Goal: Task Accomplishment & Management: Use online tool/utility

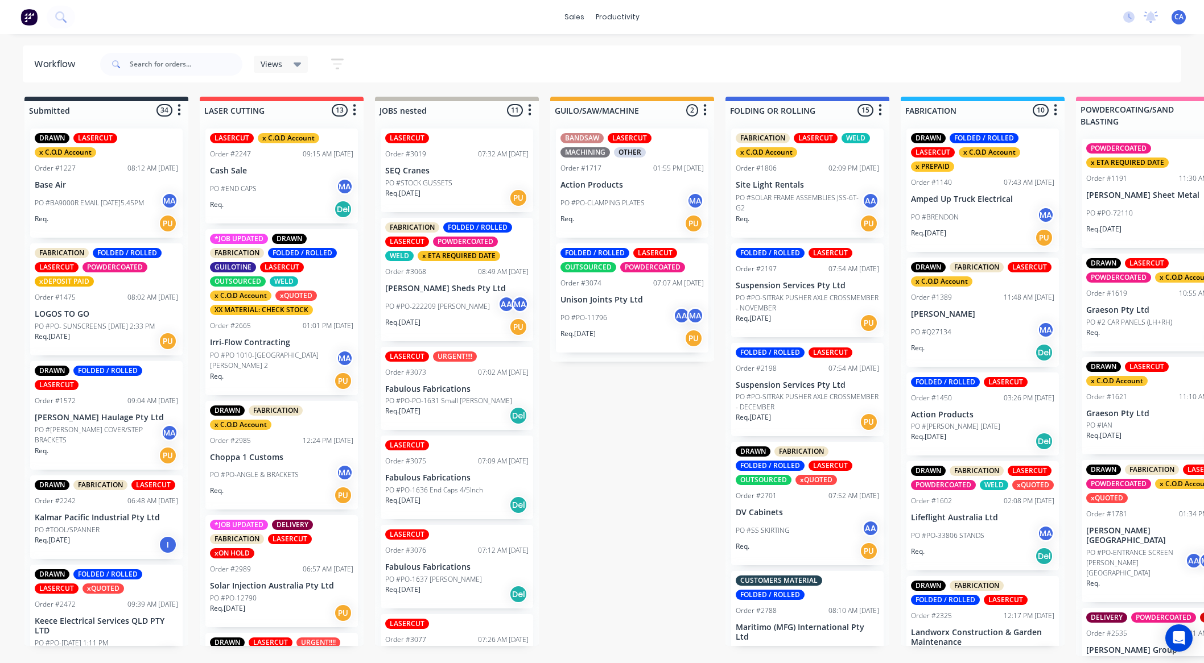
scroll to position [0, 906]
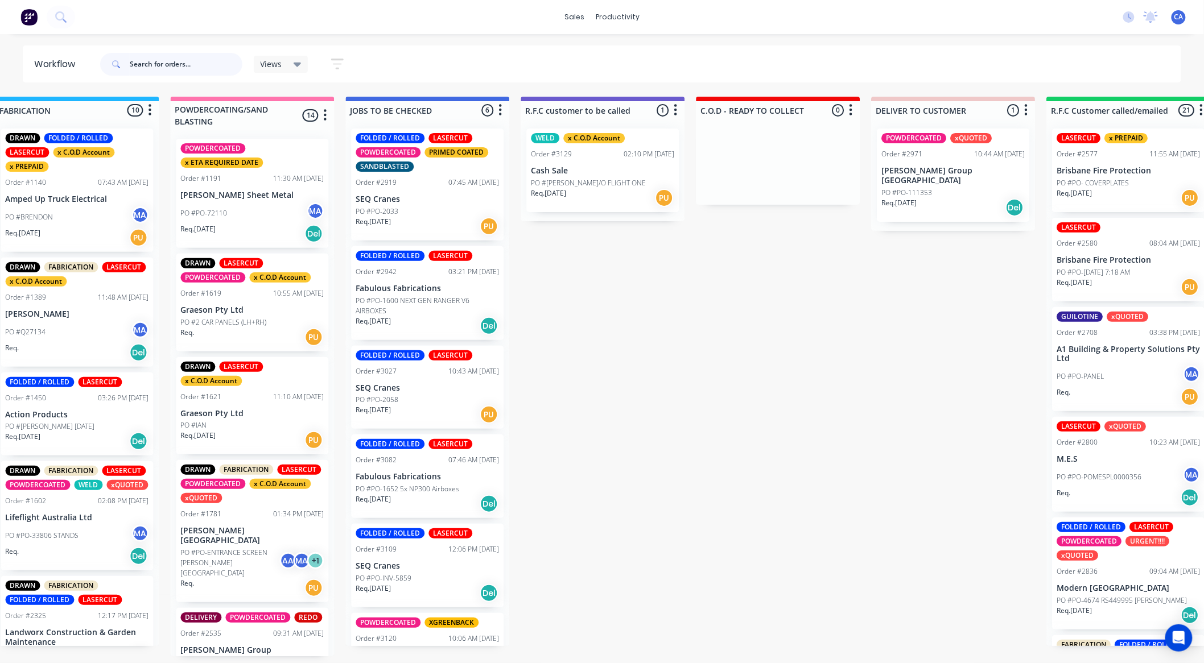
click at [203, 61] on input "text" at bounding box center [186, 64] width 113 height 23
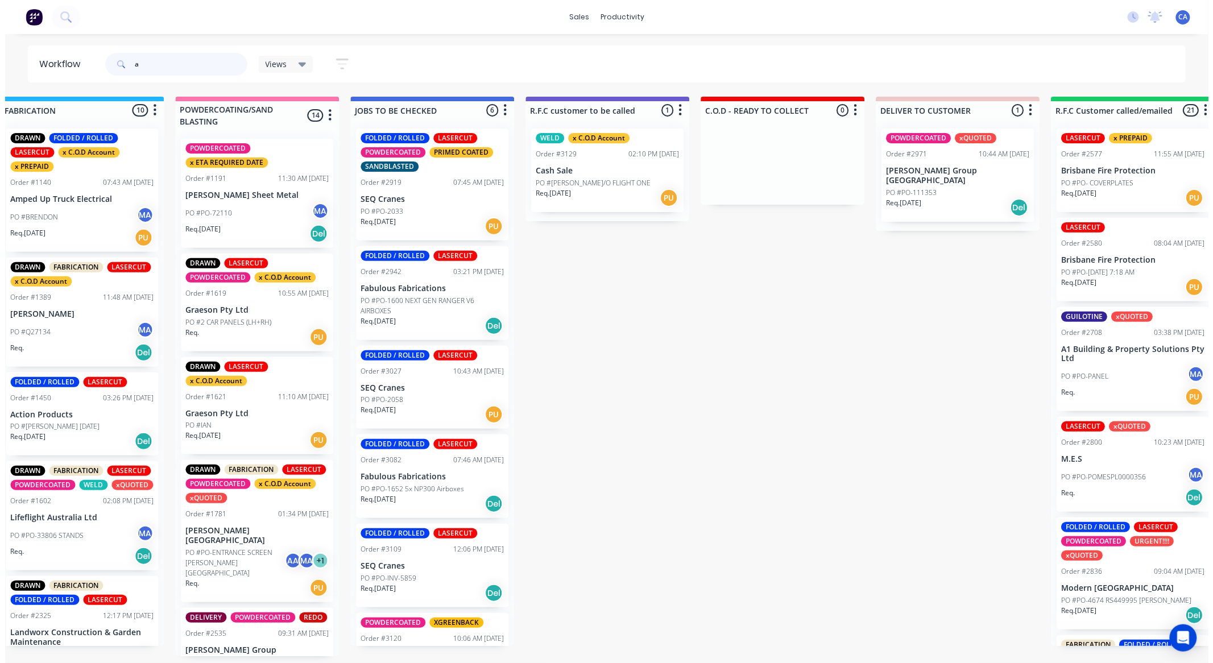
scroll to position [0, 0]
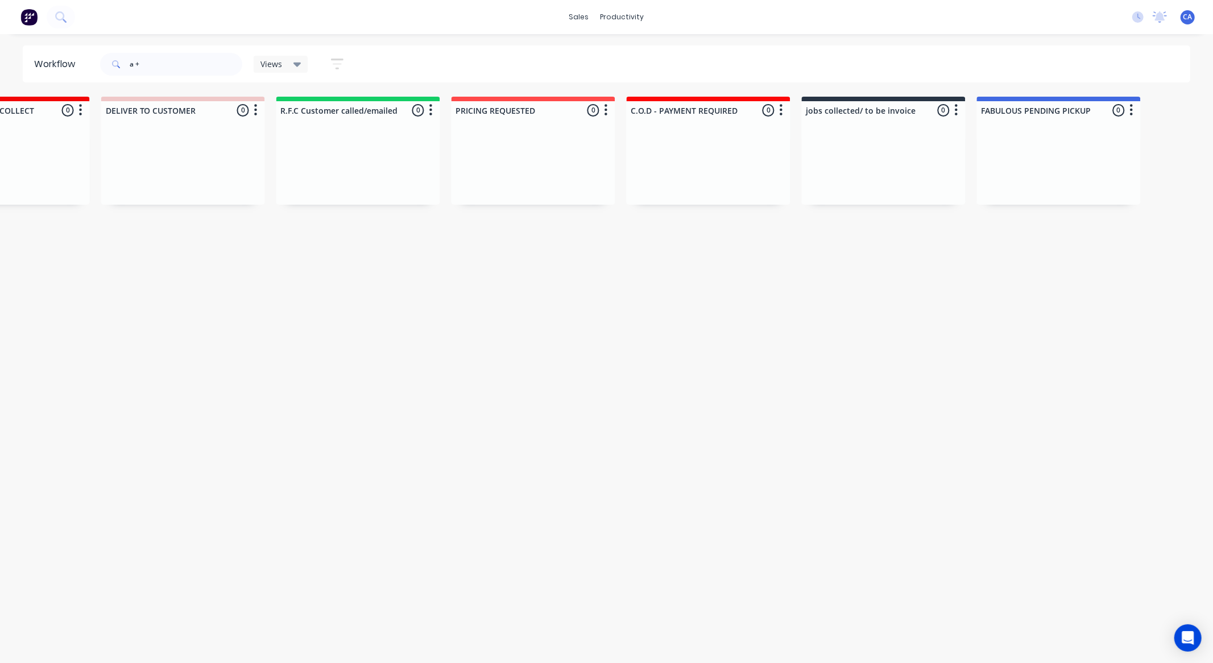
drag, startPoint x: 514, startPoint y: 323, endPoint x: 657, endPoint y: 350, distance: 145.3
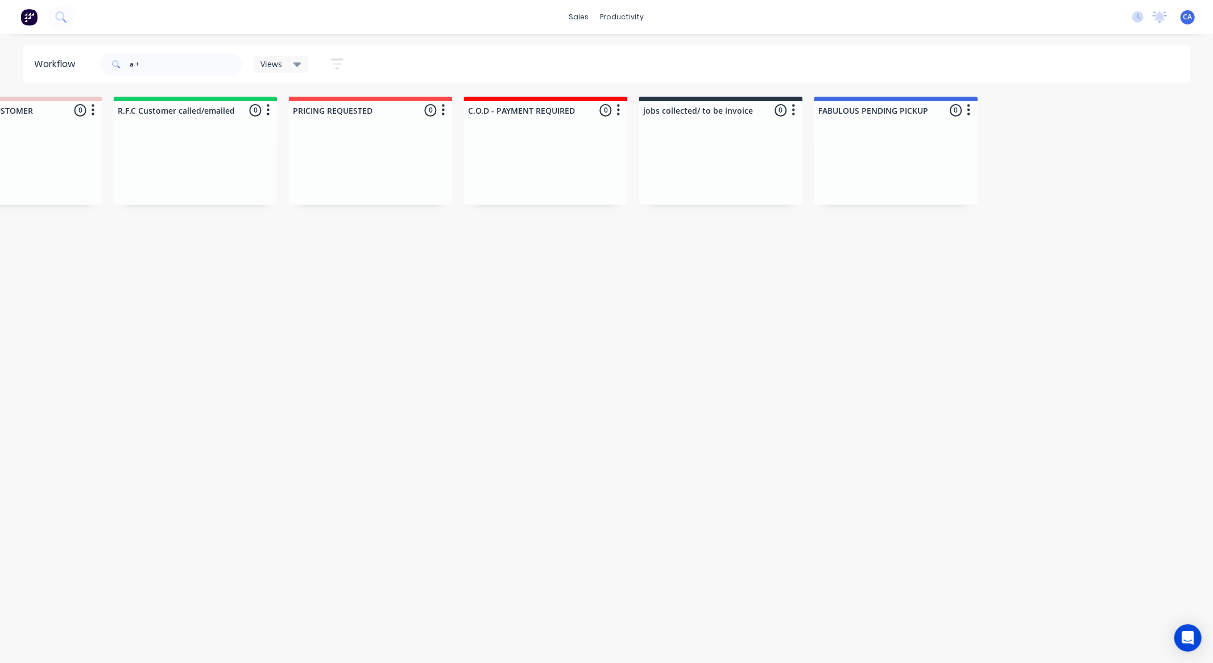
scroll to position [0, 1105]
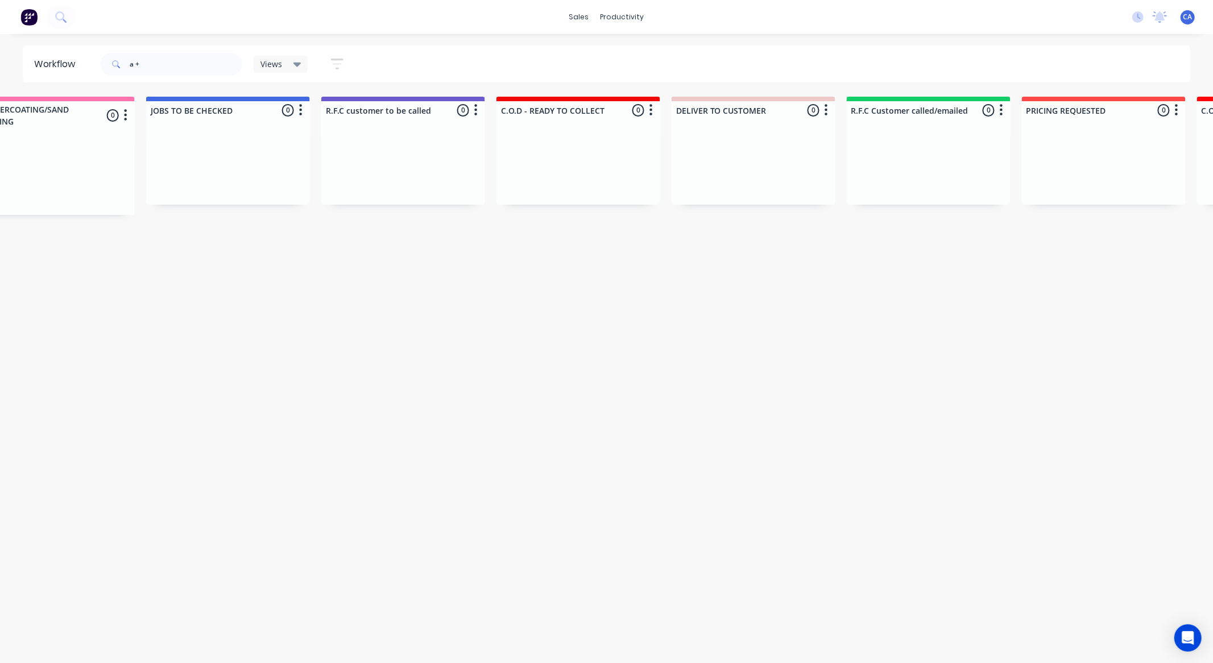
drag, startPoint x: 678, startPoint y: 351, endPoint x: 298, endPoint y: 174, distance: 419.4
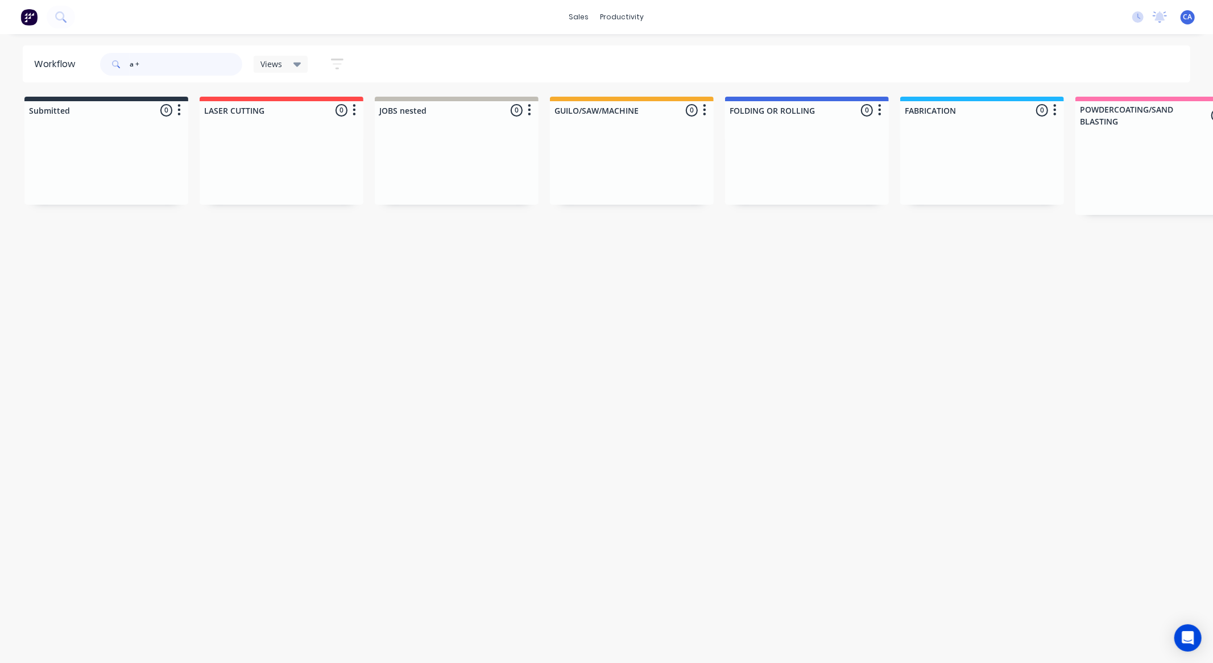
click at [135, 65] on input "a +" at bounding box center [186, 64] width 113 height 23
type input "a+"
drag, startPoint x: 189, startPoint y: 354, endPoint x: 191, endPoint y: 342, distance: 12.2
click at [191, 342] on div "Workflow a+ Views Save new view None (Default) edit Show/Hide statuses Show lin…" at bounding box center [606, 343] width 1213 height 595
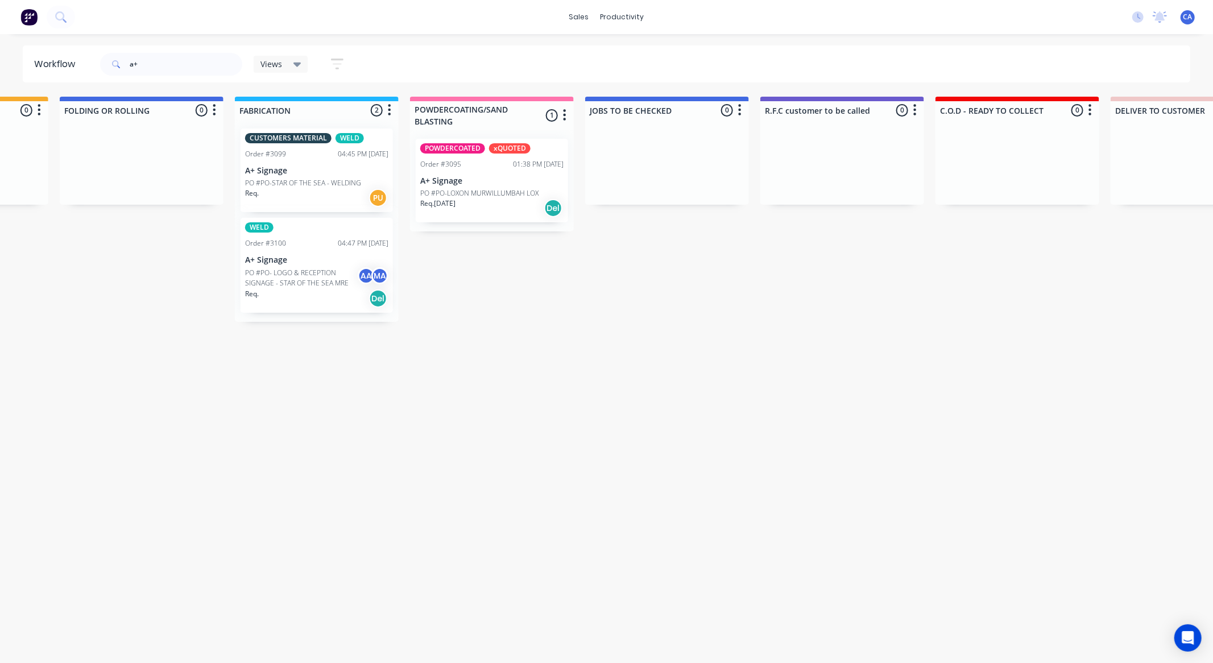
drag, startPoint x: 527, startPoint y: 326, endPoint x: 634, endPoint y: 351, distance: 109.3
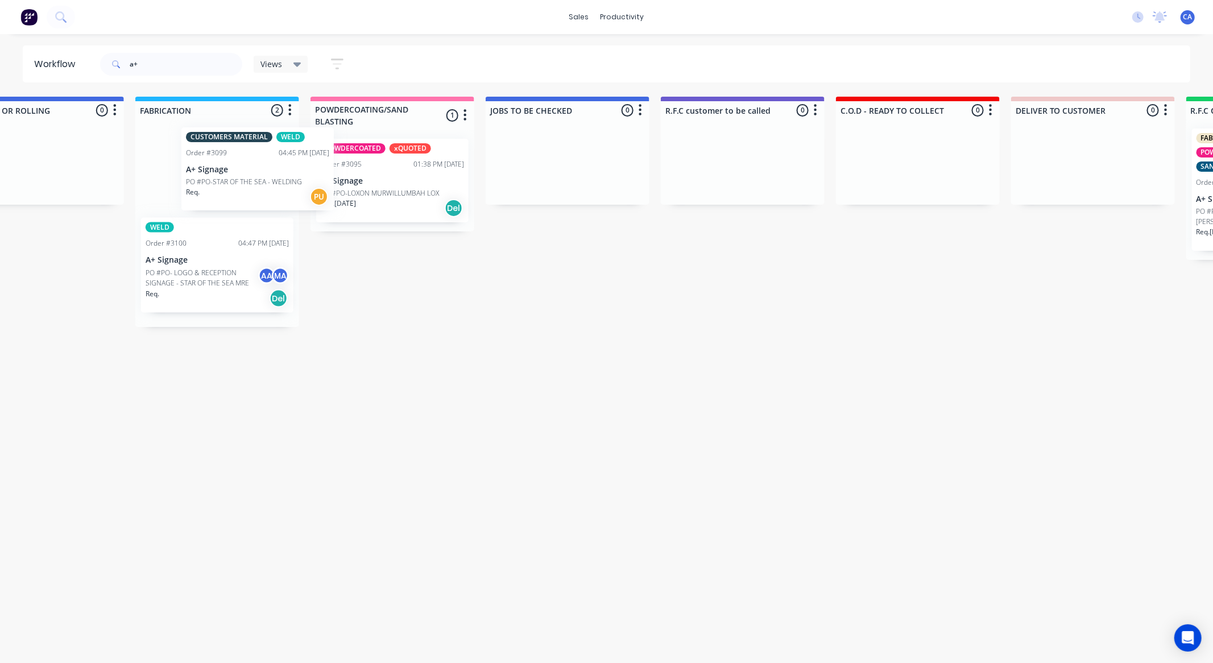
scroll to position [0, 764]
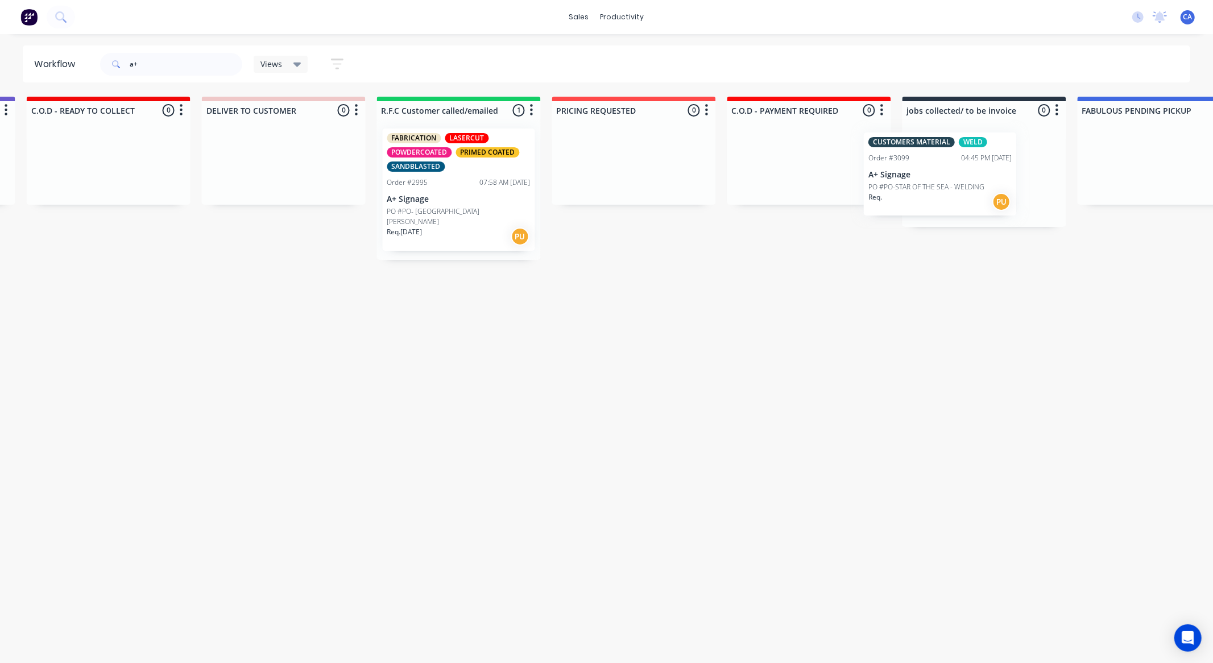
drag, startPoint x: 315, startPoint y: 168, endPoint x: 964, endPoint y: 154, distance: 649.3
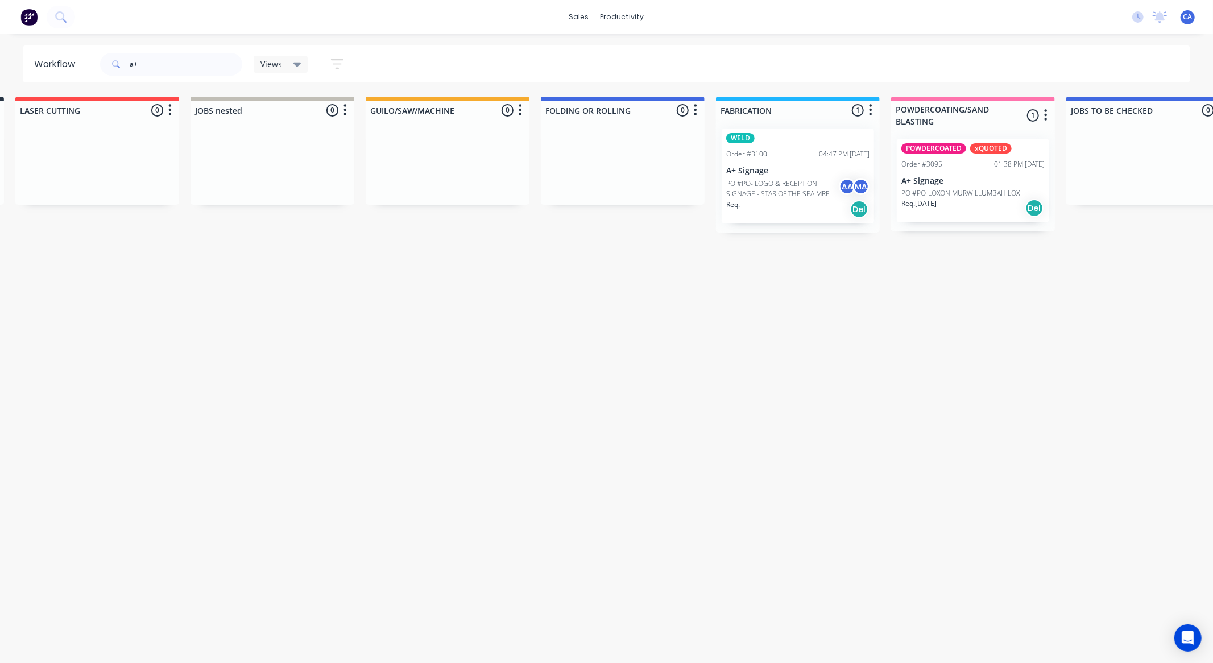
drag, startPoint x: 561, startPoint y: 272, endPoint x: 405, endPoint y: 270, distance: 155.9
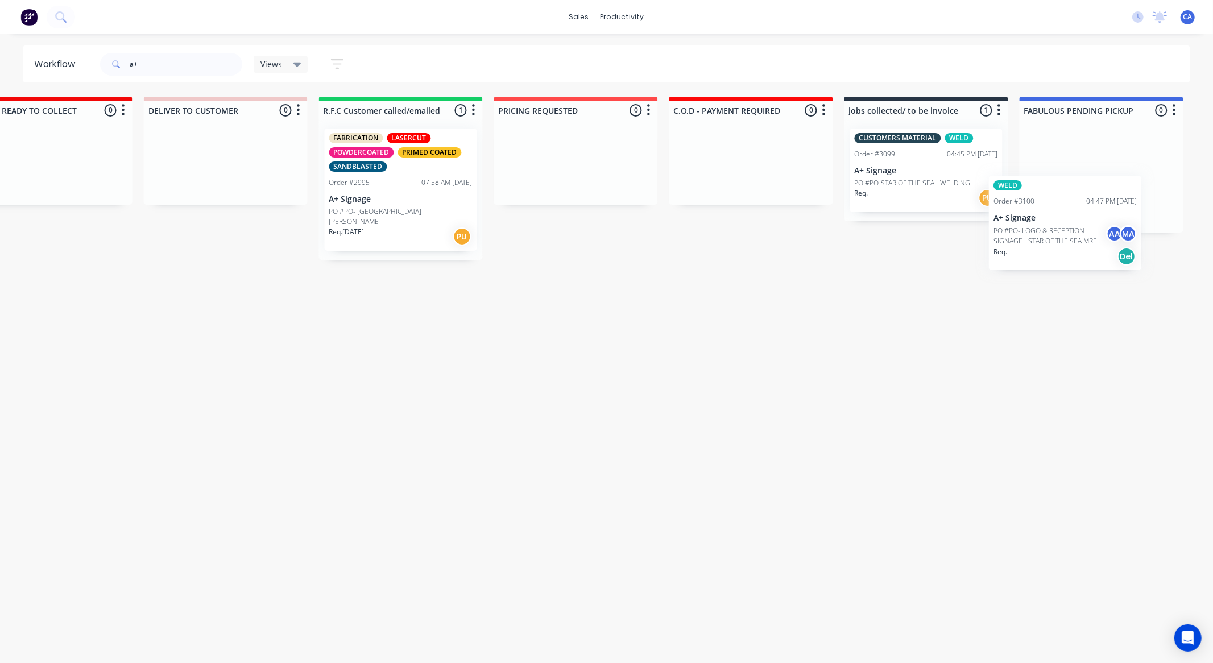
scroll to position [0, 1720]
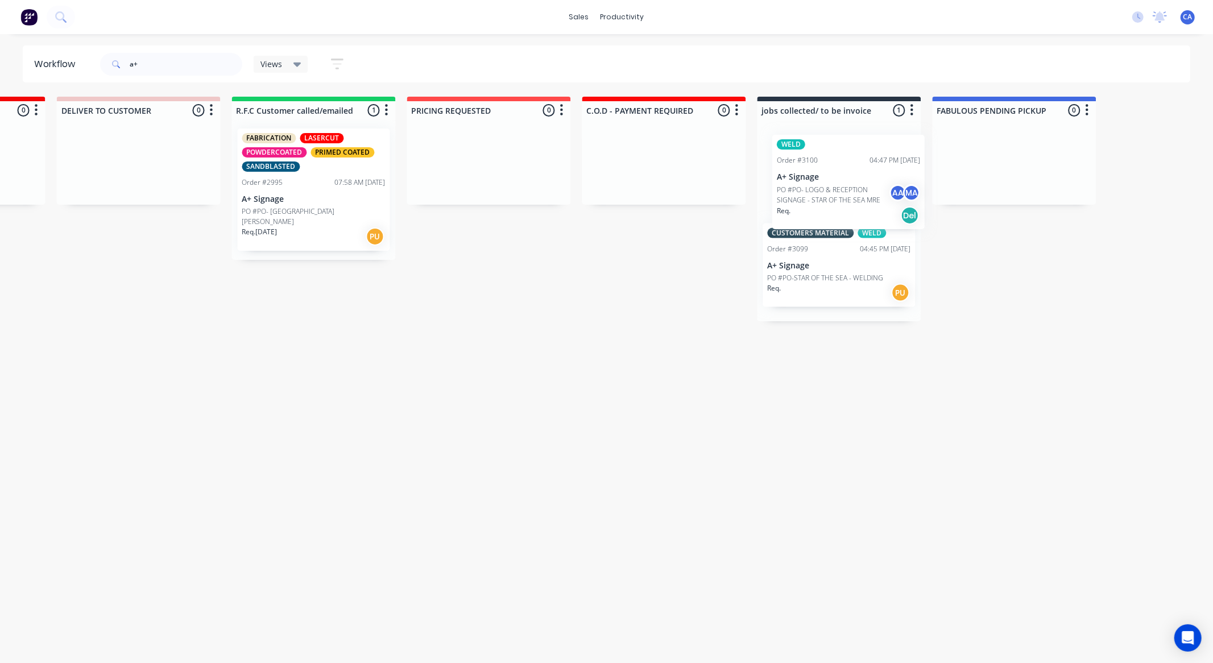
drag, startPoint x: 151, startPoint y: 178, endPoint x: 842, endPoint y: 183, distance: 690.7
click at [839, 192] on p "PO #PO- LOGO & RECEPTION SIGNAGE - STAR OF THE SEA MRE" at bounding box center [824, 189] width 113 height 20
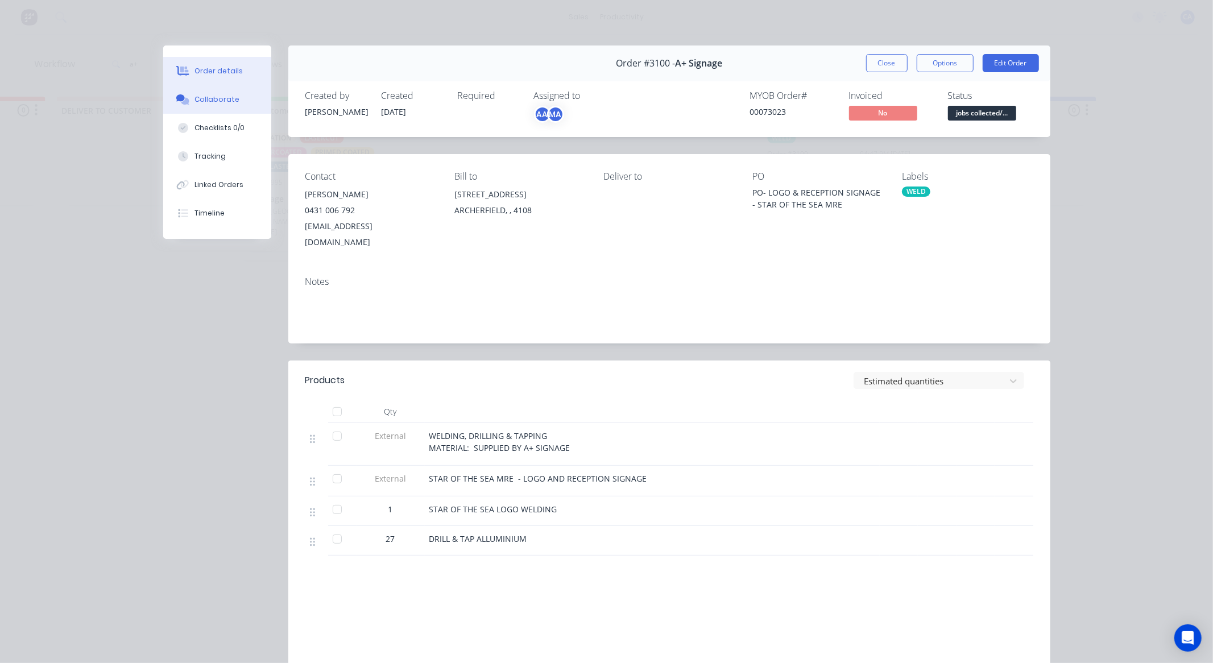
drag, startPoint x: 211, startPoint y: 112, endPoint x: 205, endPoint y: 106, distance: 8.5
click at [211, 111] on button "Collaborate" at bounding box center [217, 99] width 108 height 28
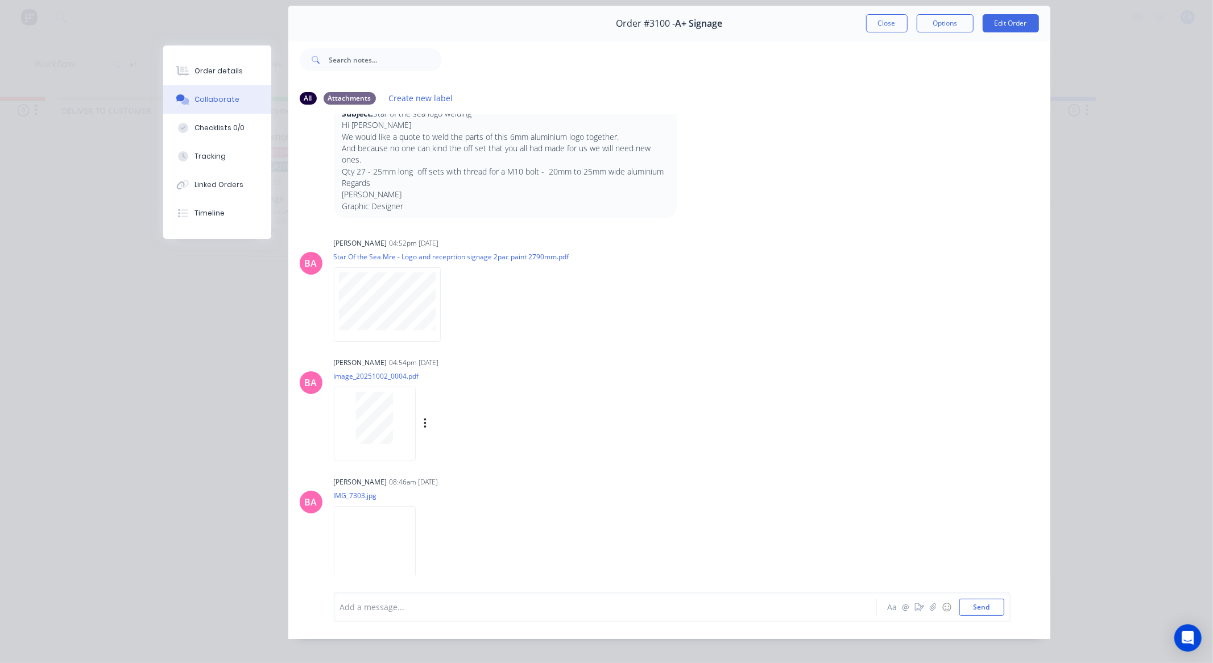
scroll to position [61, 0]
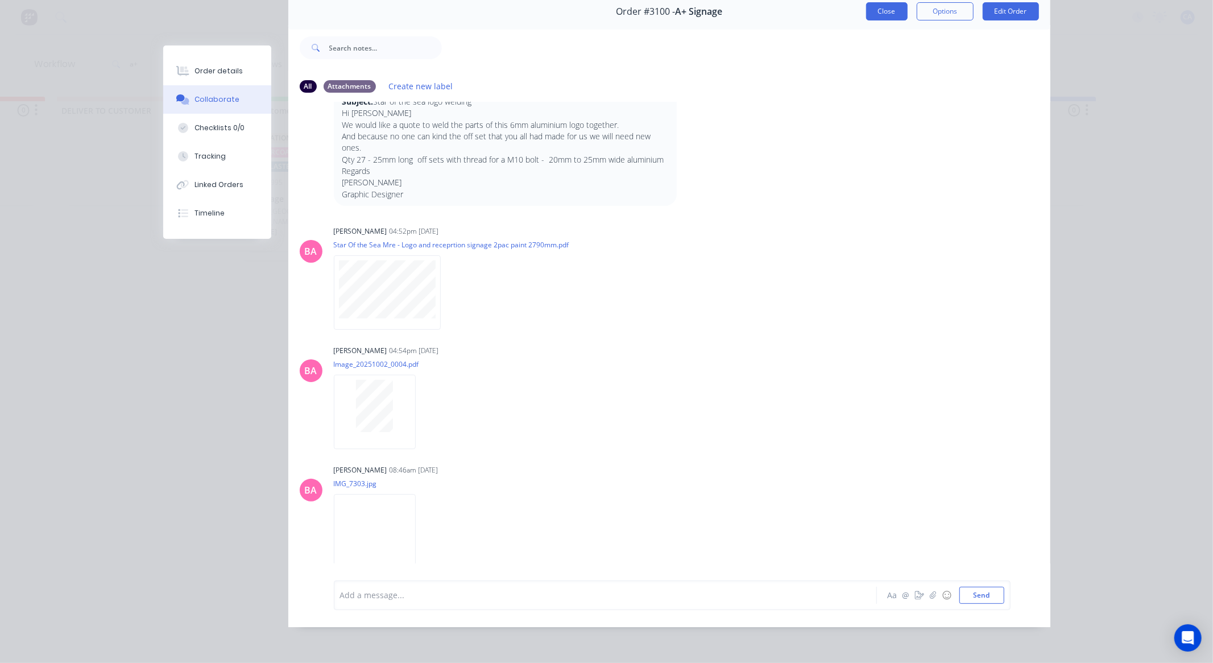
click at [885, 2] on button "Close" at bounding box center [887, 11] width 42 height 18
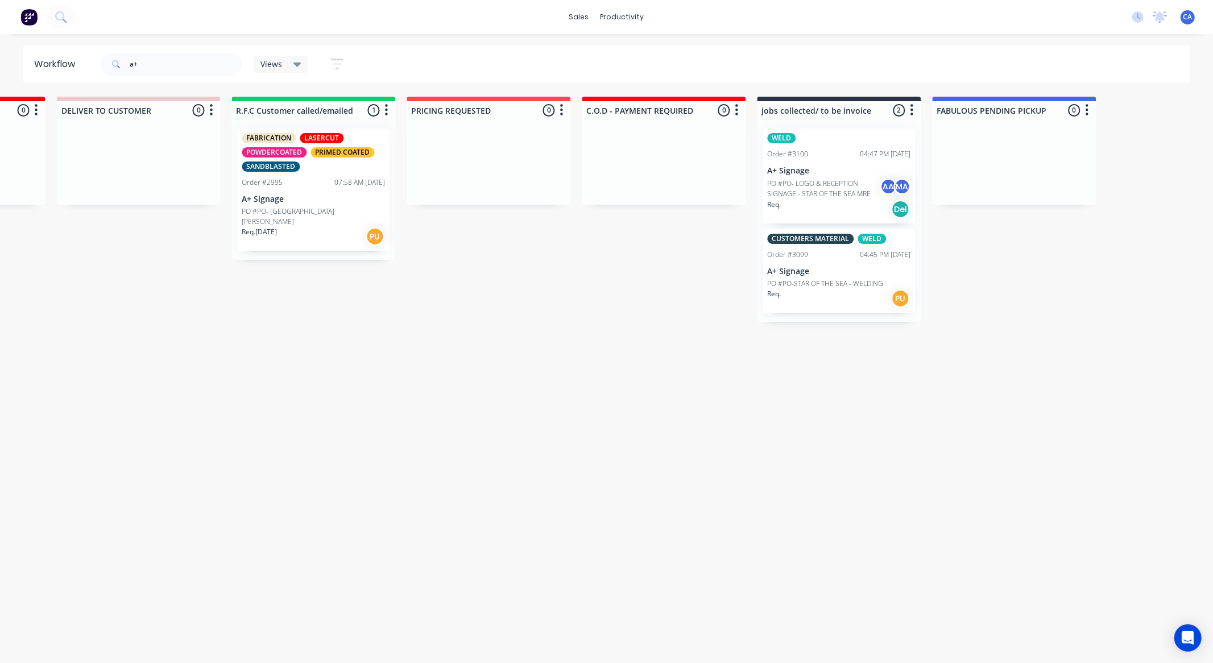
click at [863, 281] on p "PO #PO-STAR OF THE SEA - WELDING" at bounding box center [826, 284] width 116 height 10
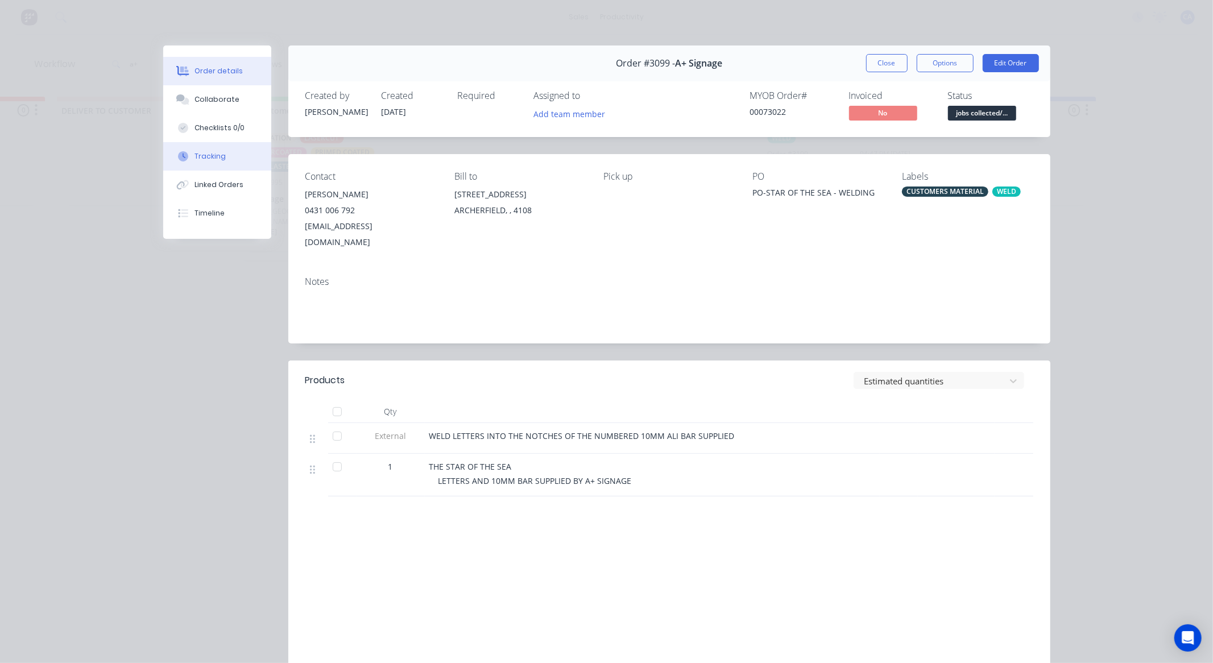
click at [238, 148] on button "Tracking" at bounding box center [217, 156] width 108 height 28
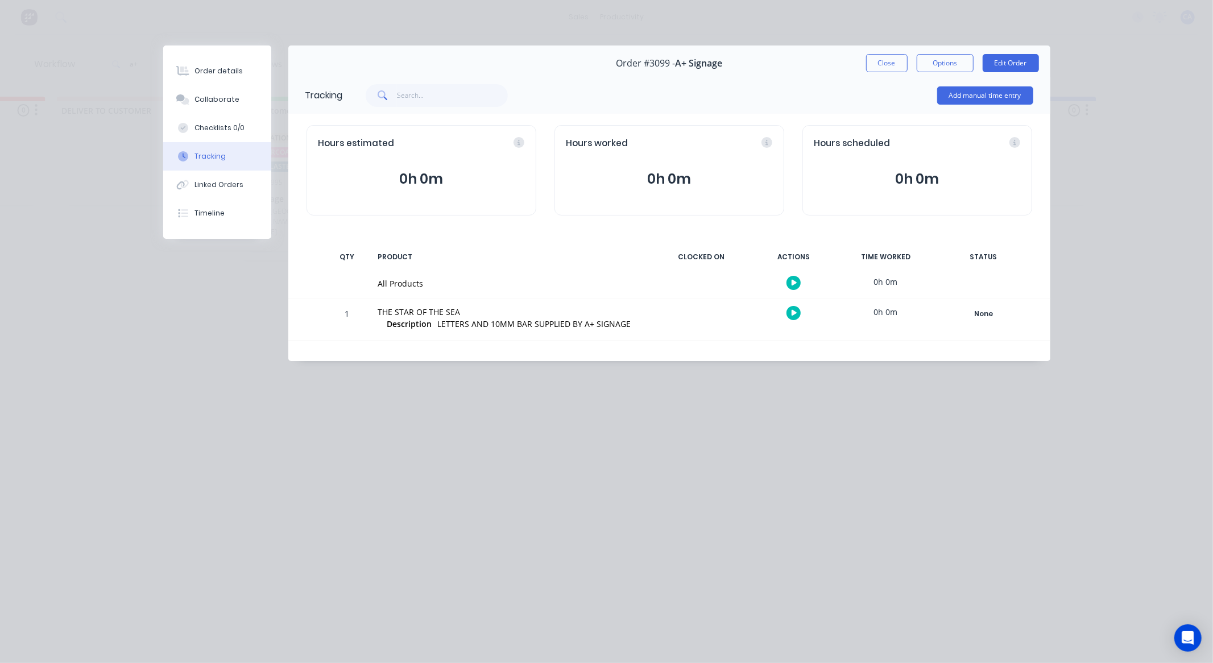
click at [682, 179] on button "0h 0m" at bounding box center [670, 179] width 206 height 22
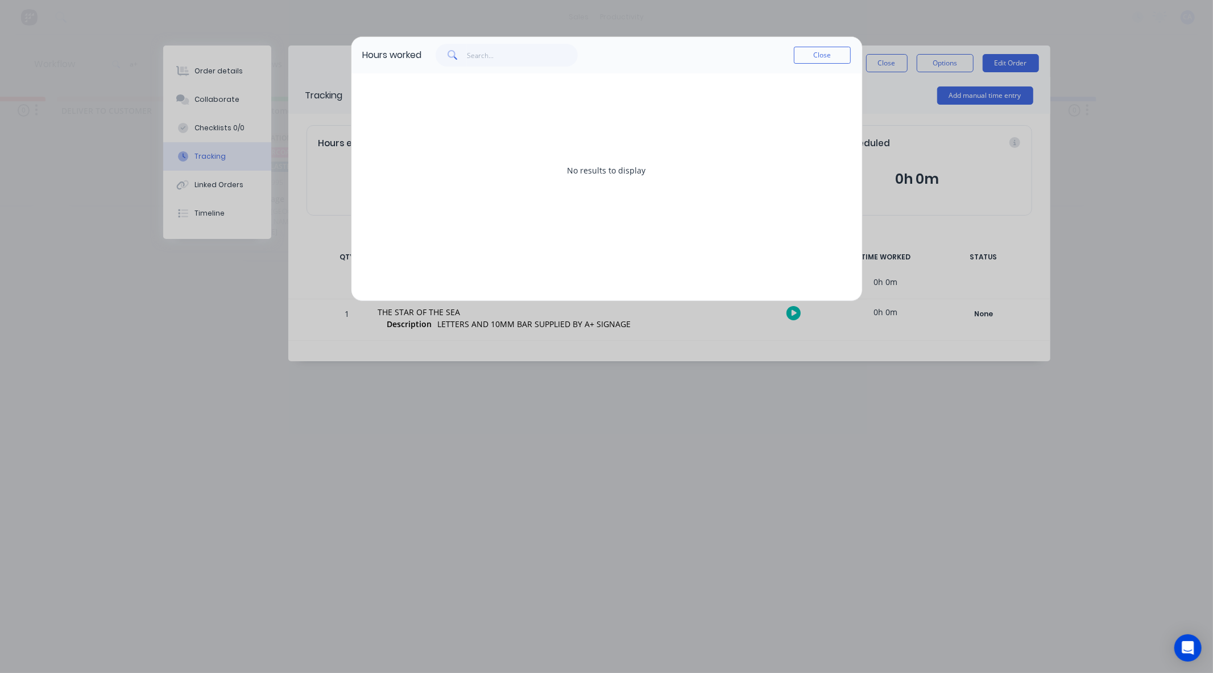
click at [808, 55] on button "Close" at bounding box center [822, 55] width 57 height 17
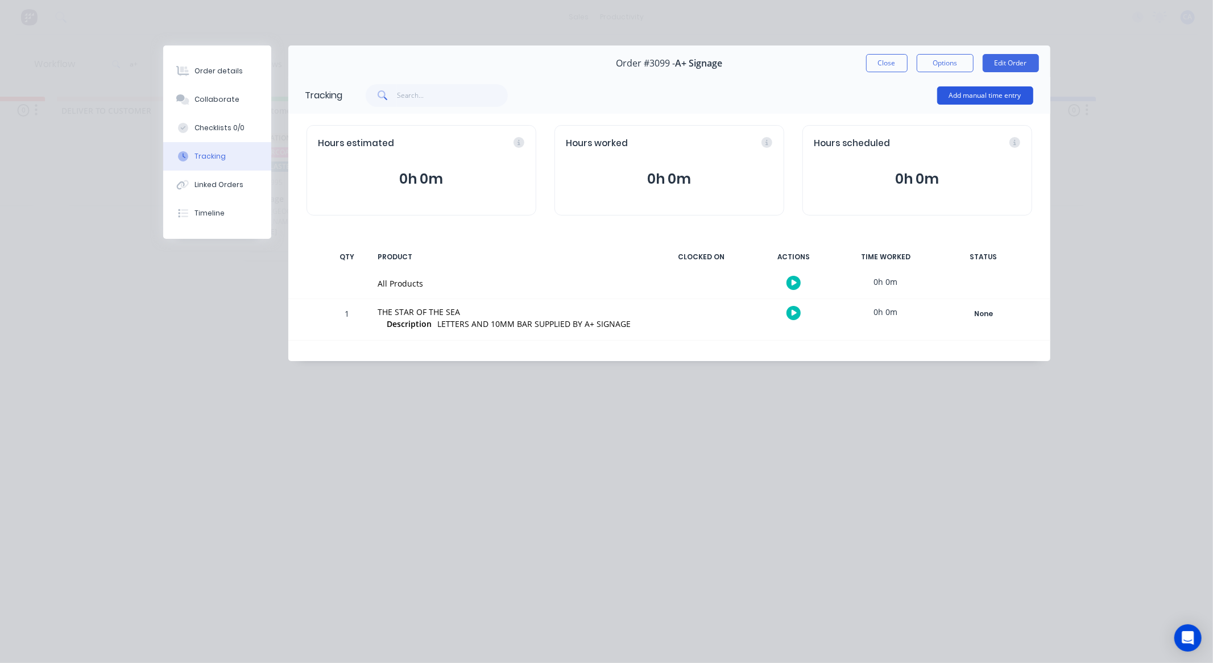
click at [993, 100] on button "Add manual time entry" at bounding box center [986, 95] width 96 height 18
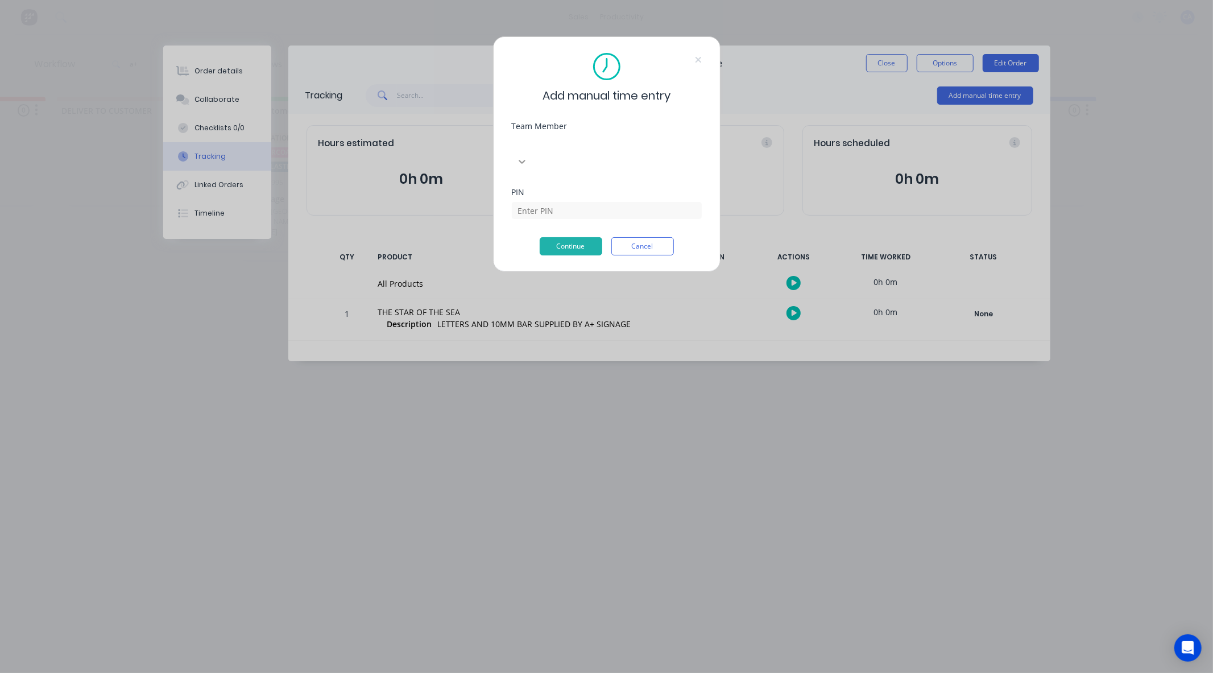
click at [533, 152] on div at bounding box center [522, 161] width 20 height 18
click at [613, 144] on div at bounding box center [597, 143] width 164 height 14
click at [523, 156] on icon at bounding box center [517, 161] width 11 height 11
drag, startPoint x: 543, startPoint y: 363, endPoint x: 278, endPoint y: 337, distance: 266.3
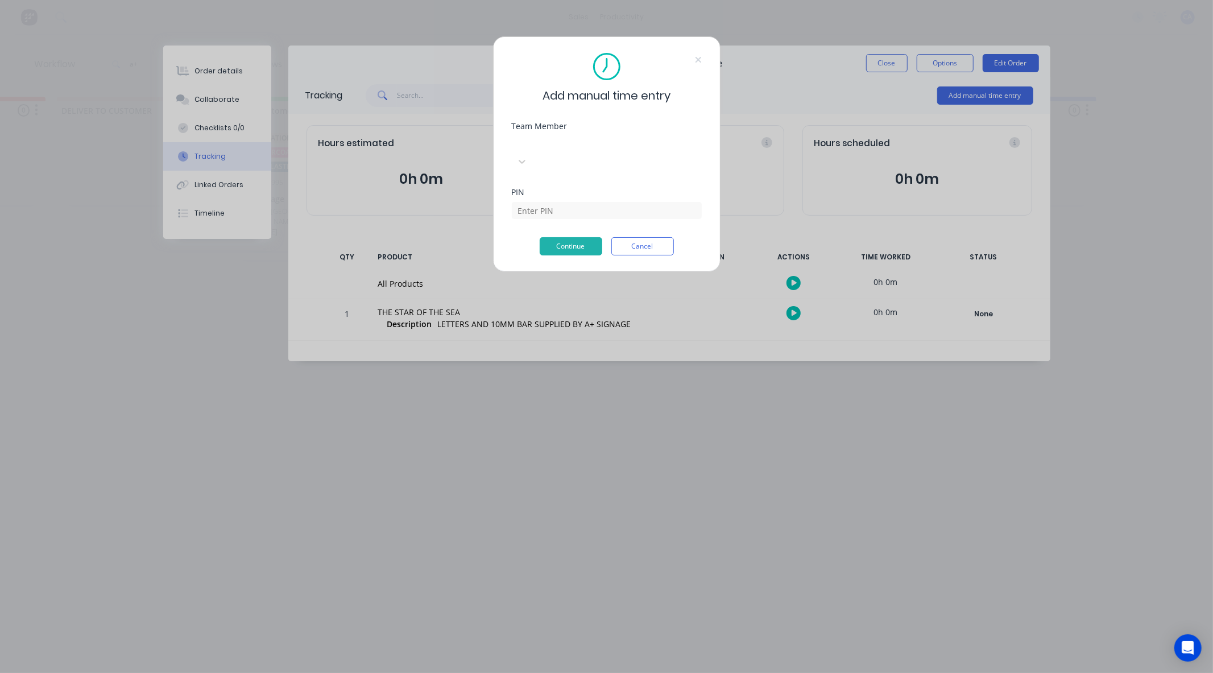
click at [212, 307] on div "Add manual time entry Team Member Select... PIN Continue Cancel" at bounding box center [606, 336] width 1213 height 673
click at [580, 237] on button "Continue" at bounding box center [571, 246] width 63 height 18
click at [651, 255] on button "Cancel" at bounding box center [643, 264] width 63 height 18
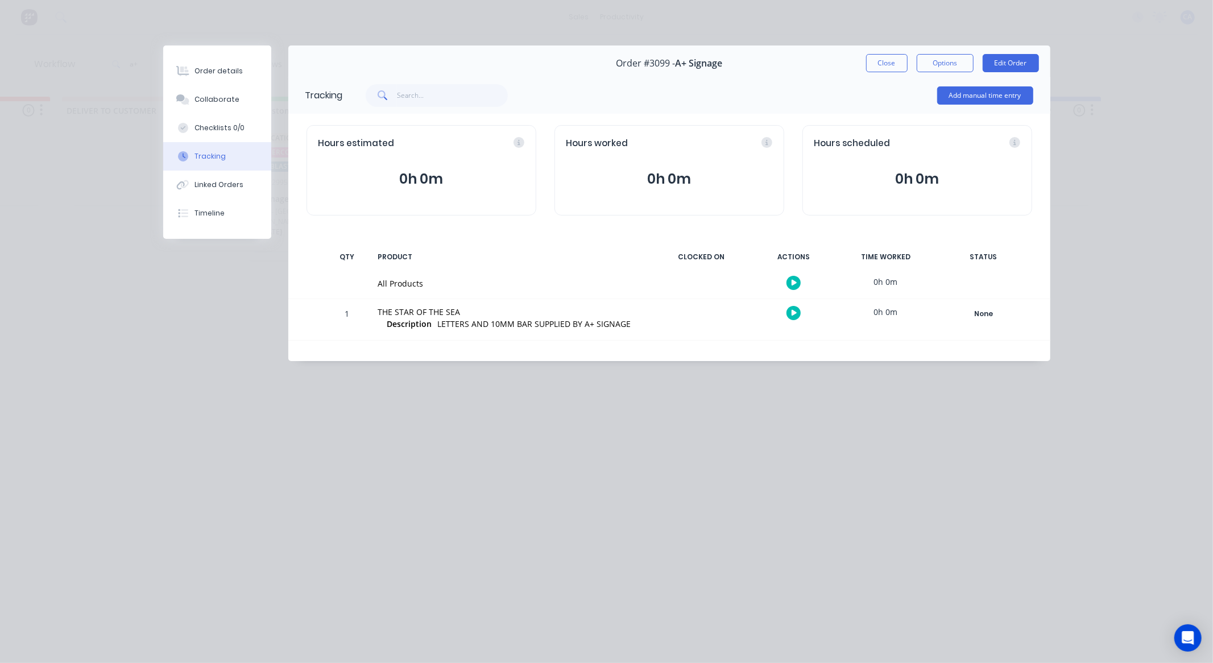
drag, startPoint x: 342, startPoint y: 377, endPoint x: 49, endPoint y: 601, distance: 369.2
drag, startPoint x: 309, startPoint y: 535, endPoint x: 0, endPoint y: 494, distance: 312.2
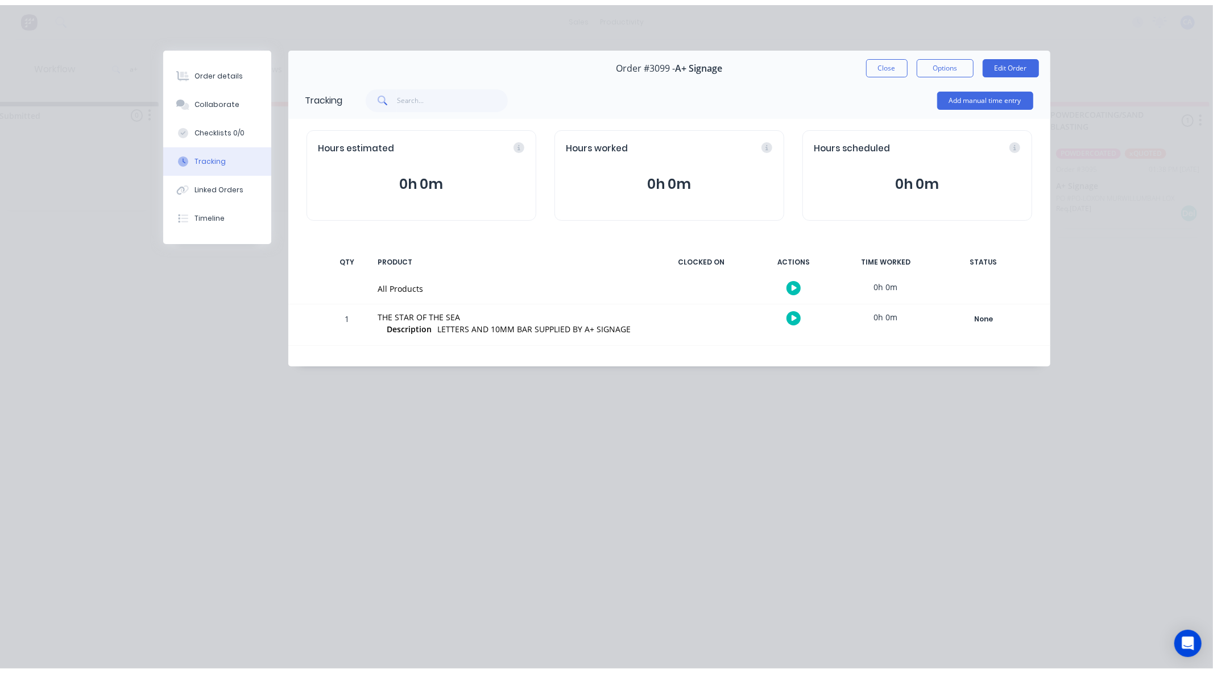
scroll to position [0, 0]
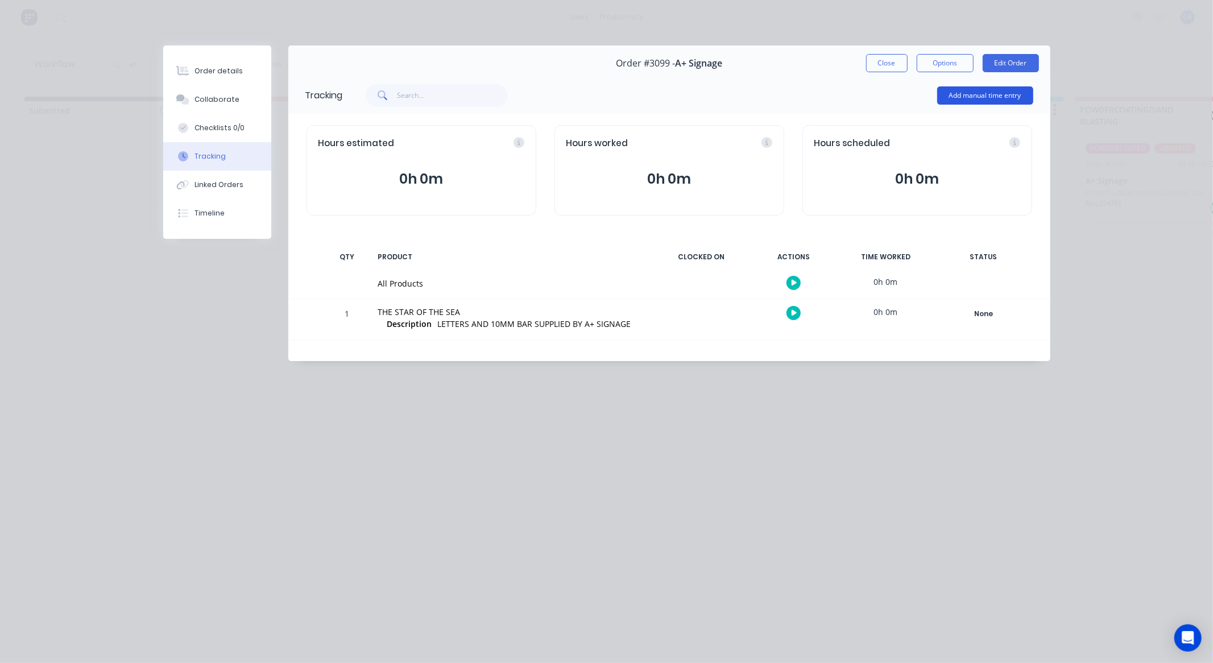
click at [1021, 98] on button "Add manual time entry" at bounding box center [986, 95] width 96 height 18
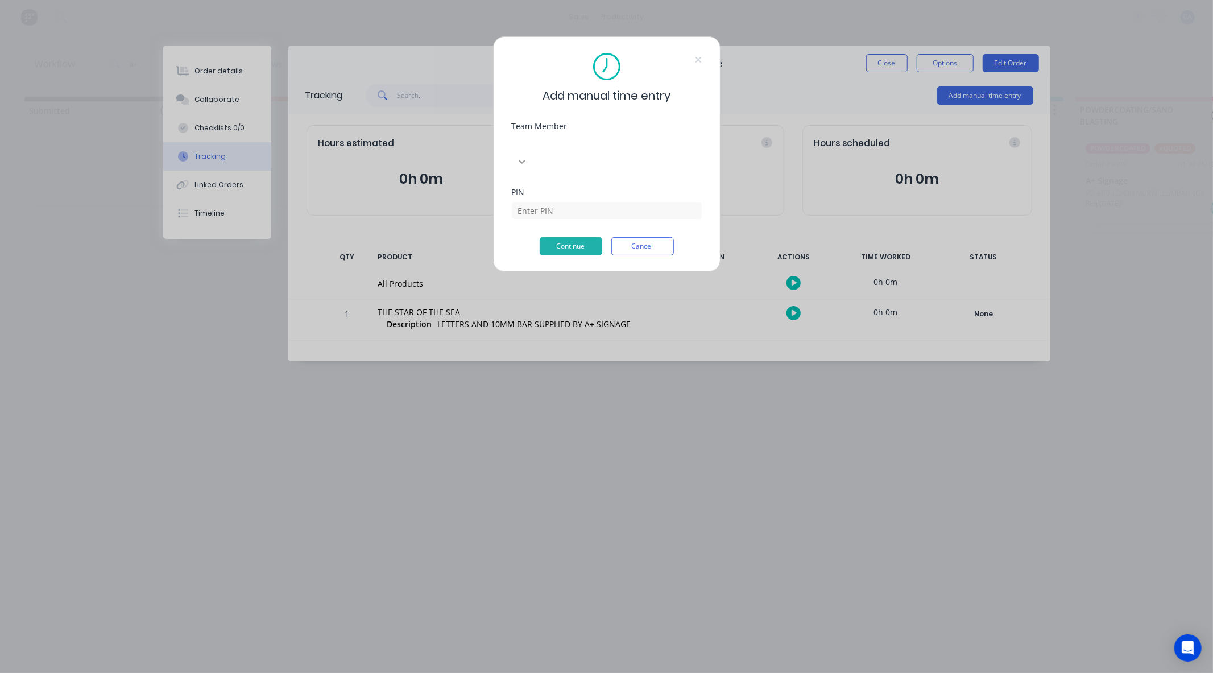
drag, startPoint x: 707, startPoint y: 151, endPoint x: 696, endPoint y: 145, distance: 13.3
click at [707, 151] on div "Add manual time entry Team Member Select... PIN Continue Cancel" at bounding box center [607, 154] width 228 height 236
click at [523, 156] on icon at bounding box center [517, 161] width 11 height 11
click at [588, 605] on div "[PERSON_NAME]" at bounding box center [606, 611] width 1213 height 12
click at [595, 202] on input at bounding box center [607, 210] width 190 height 17
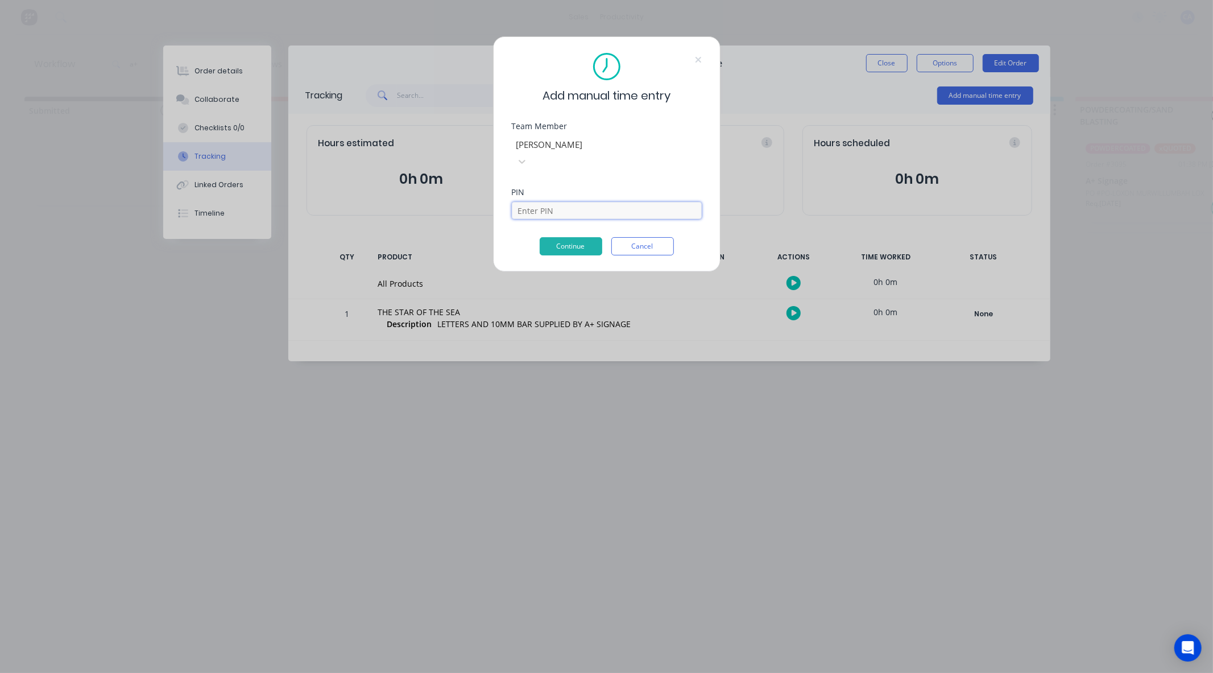
type input "0403"
click at [594, 237] on button "Continue" at bounding box center [571, 246] width 63 height 18
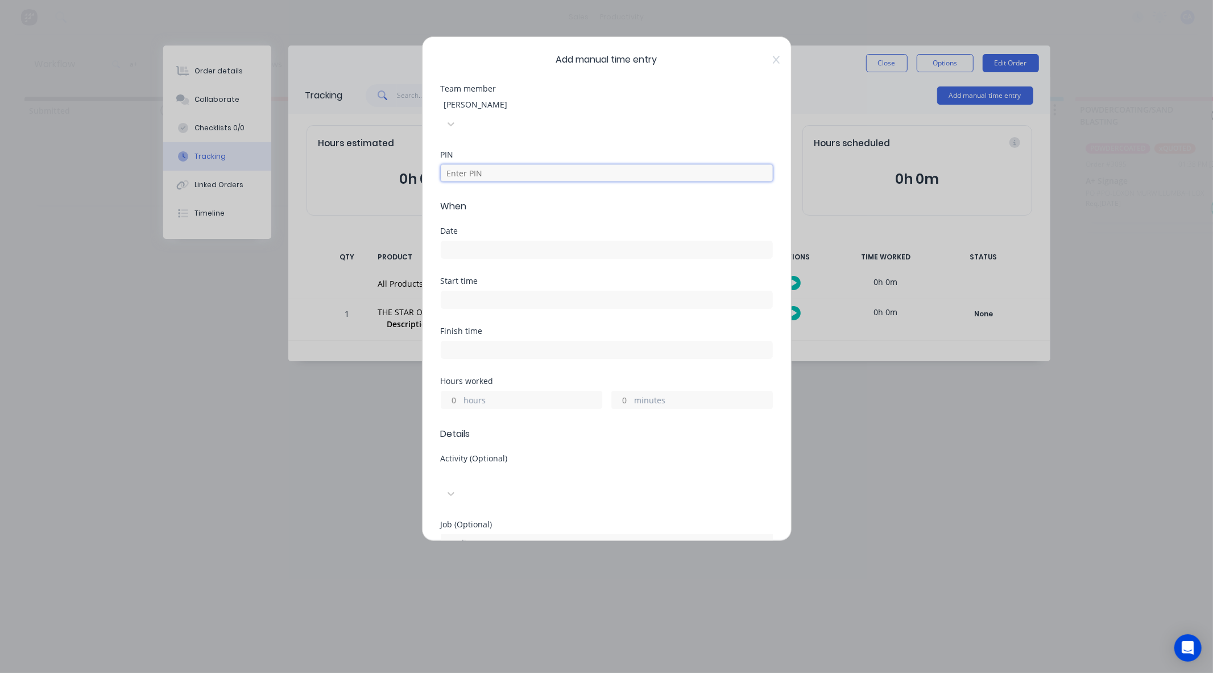
click at [538, 164] on input at bounding box center [607, 172] width 332 height 17
type input "0403"
click at [506, 227] on div "Date" at bounding box center [607, 231] width 332 height 8
click at [513, 238] on div at bounding box center [607, 248] width 332 height 21
click at [470, 227] on div "Date" at bounding box center [607, 231] width 332 height 8
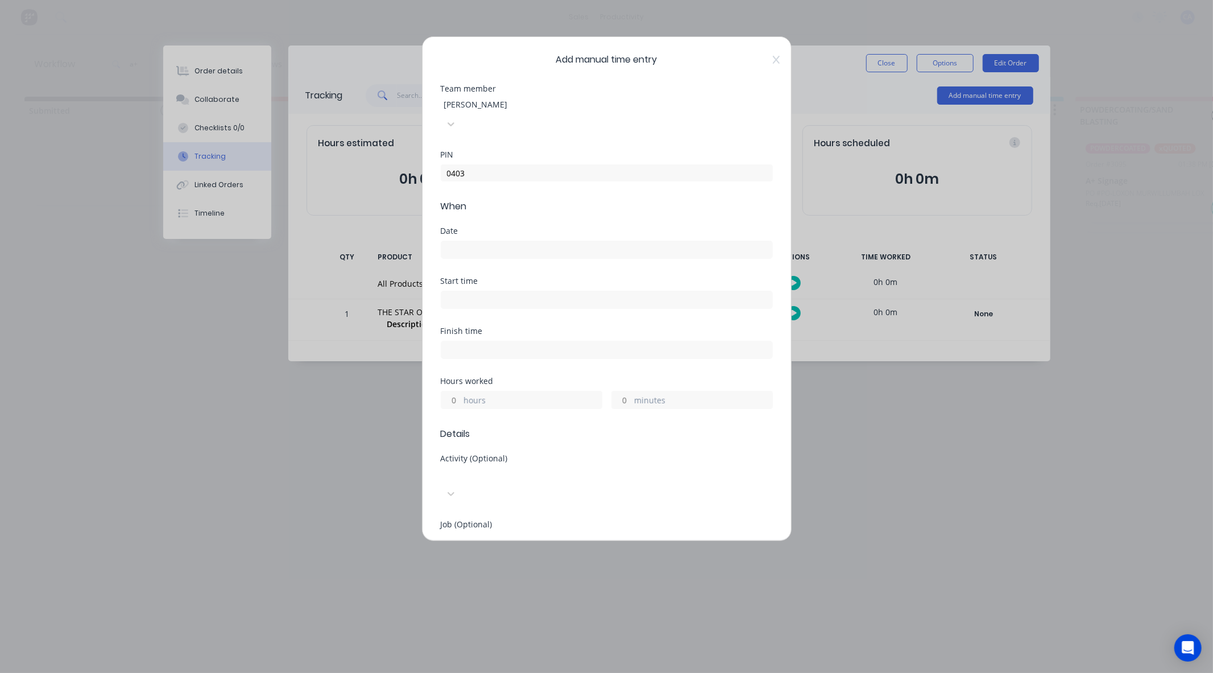
click at [451, 227] on div "Date" at bounding box center [607, 231] width 332 height 8
click at [486, 227] on div "Date" at bounding box center [607, 231] width 332 height 8
click at [465, 241] on input at bounding box center [606, 249] width 331 height 17
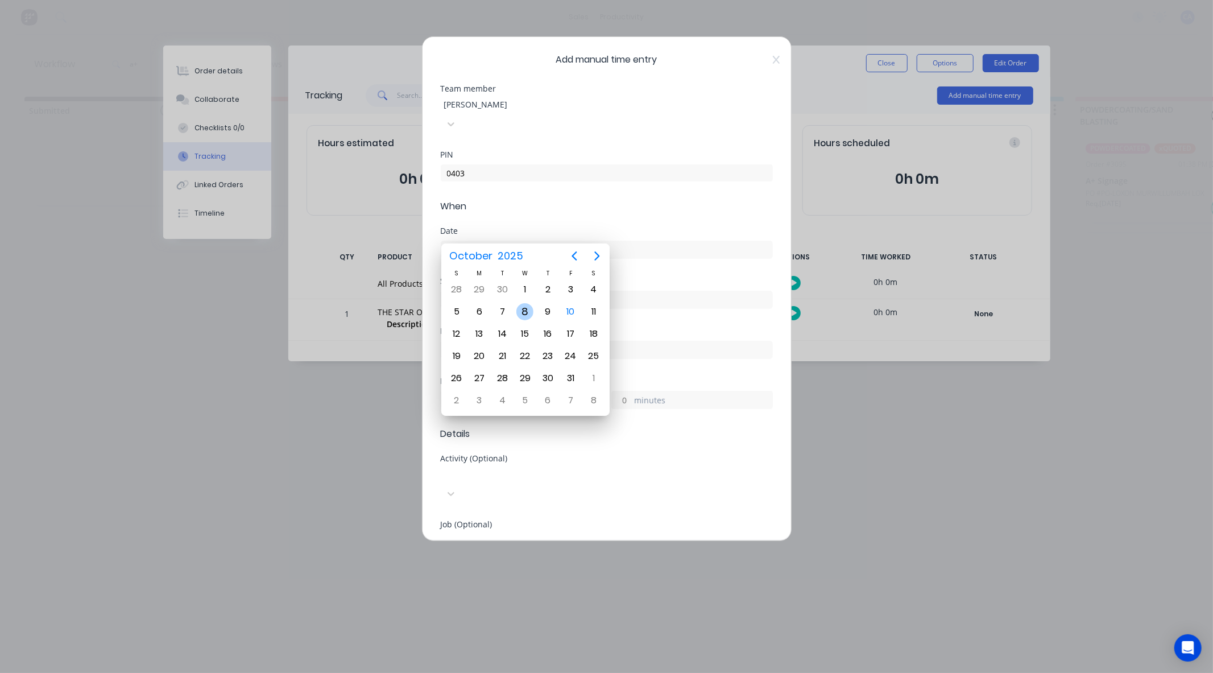
click at [526, 311] on div "8" at bounding box center [525, 311] width 17 height 17
type input "[DATE]"
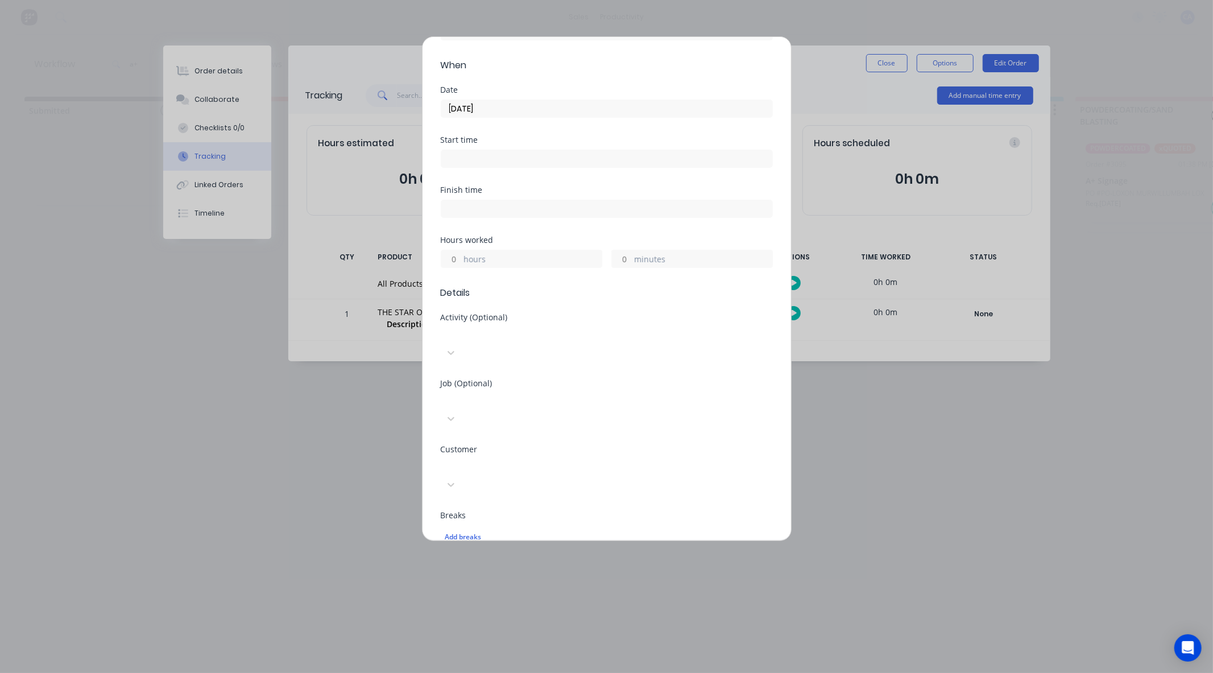
scroll to position [189, 0]
click at [492, 205] on label "hours" at bounding box center [533, 212] width 138 height 14
click at [461, 202] on input "hours" at bounding box center [451, 210] width 20 height 17
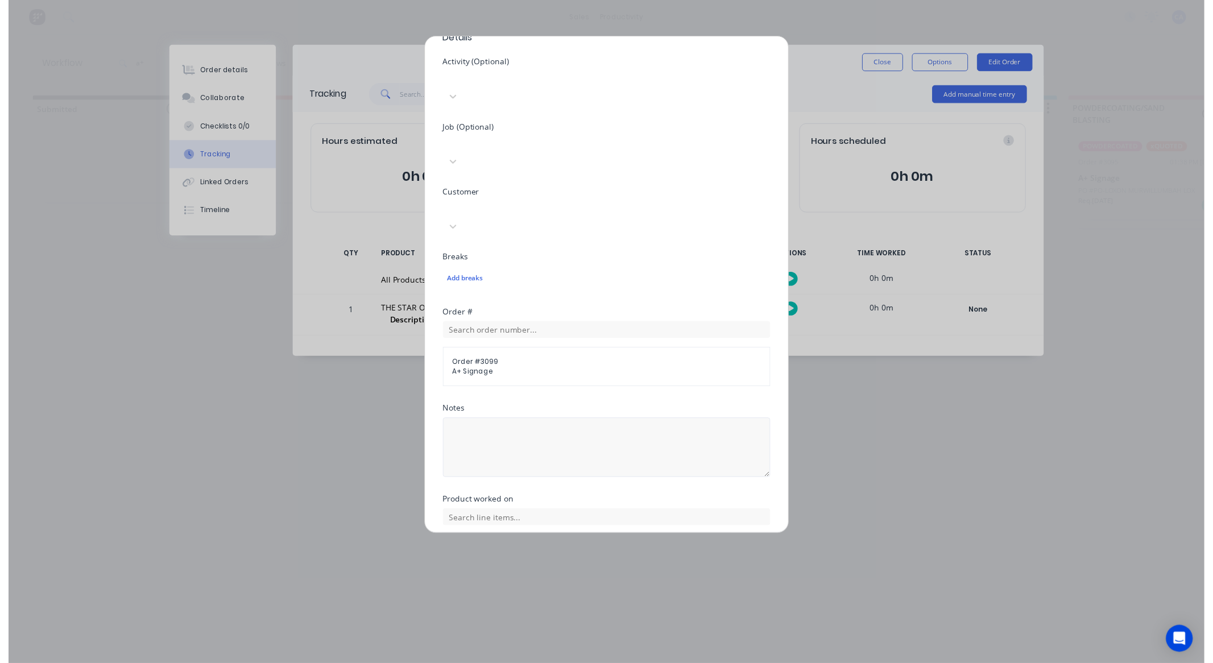
scroll to position [411, 0]
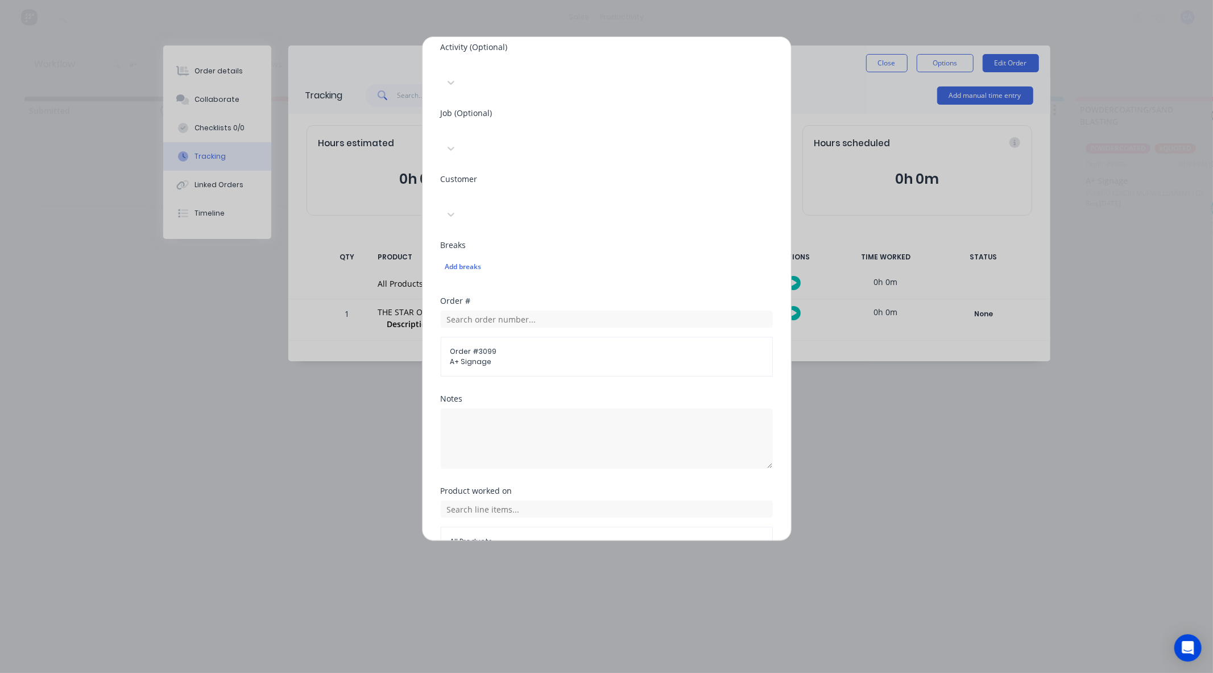
type input "4"
click at [576, 575] on button "Add manual time entry" at bounding box center [579, 584] width 96 height 18
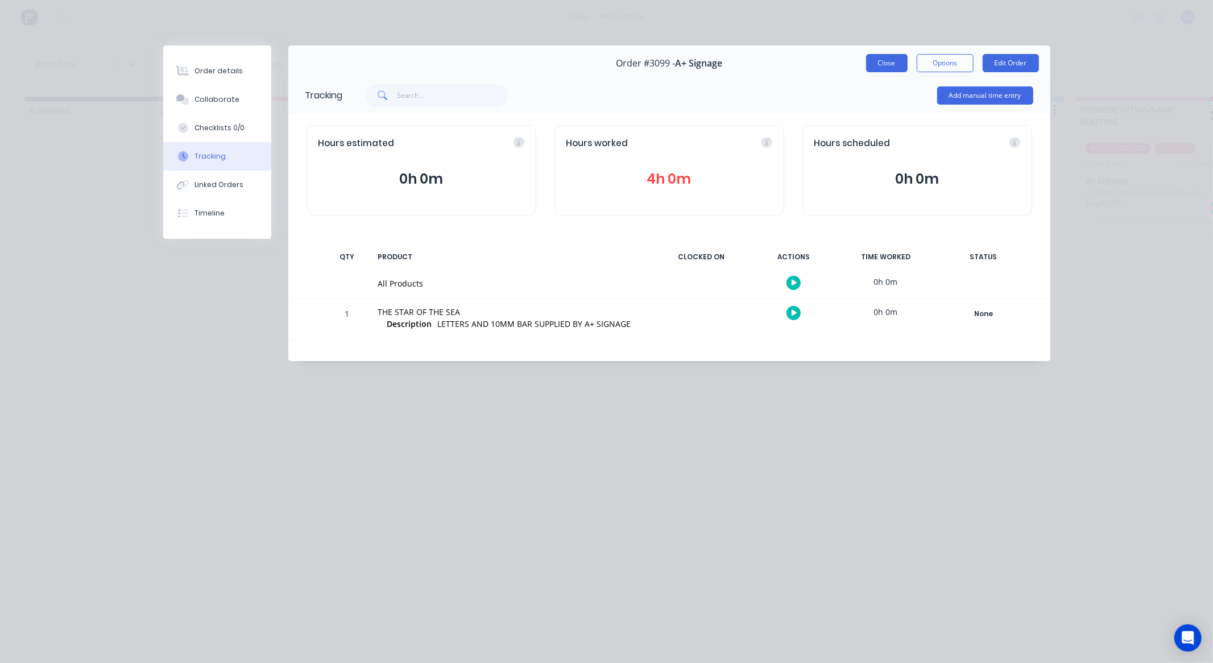
click at [877, 57] on button "Close" at bounding box center [887, 63] width 42 height 18
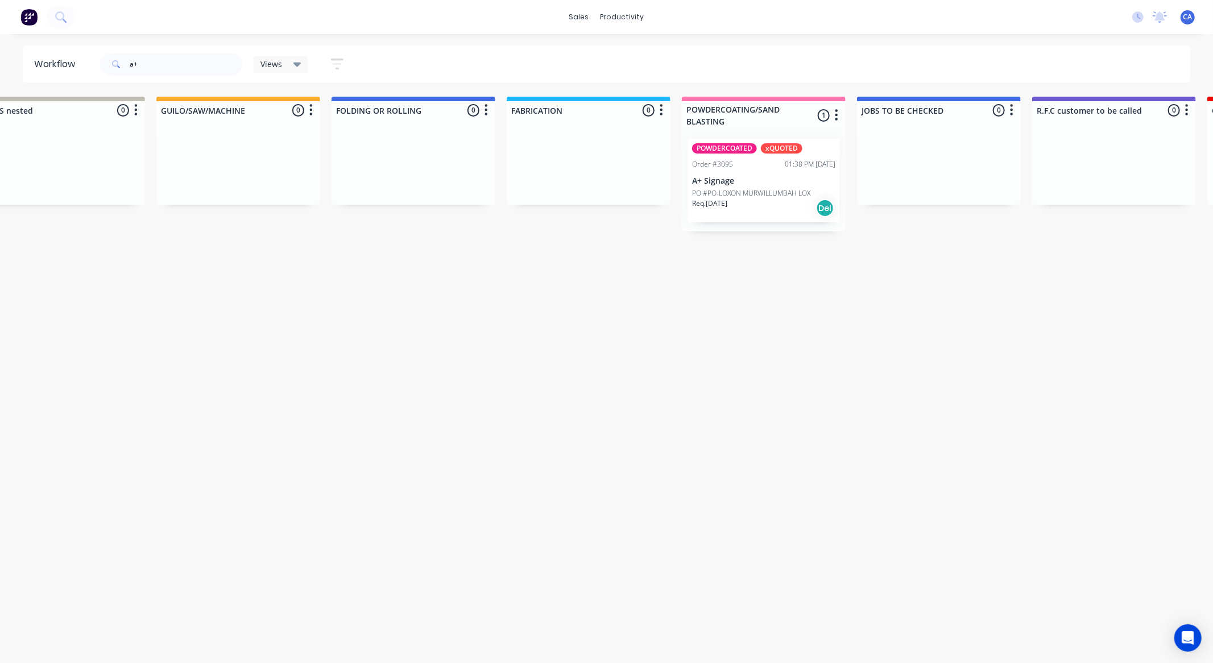
drag, startPoint x: 895, startPoint y: 248, endPoint x: 952, endPoint y: 262, distance: 58.5
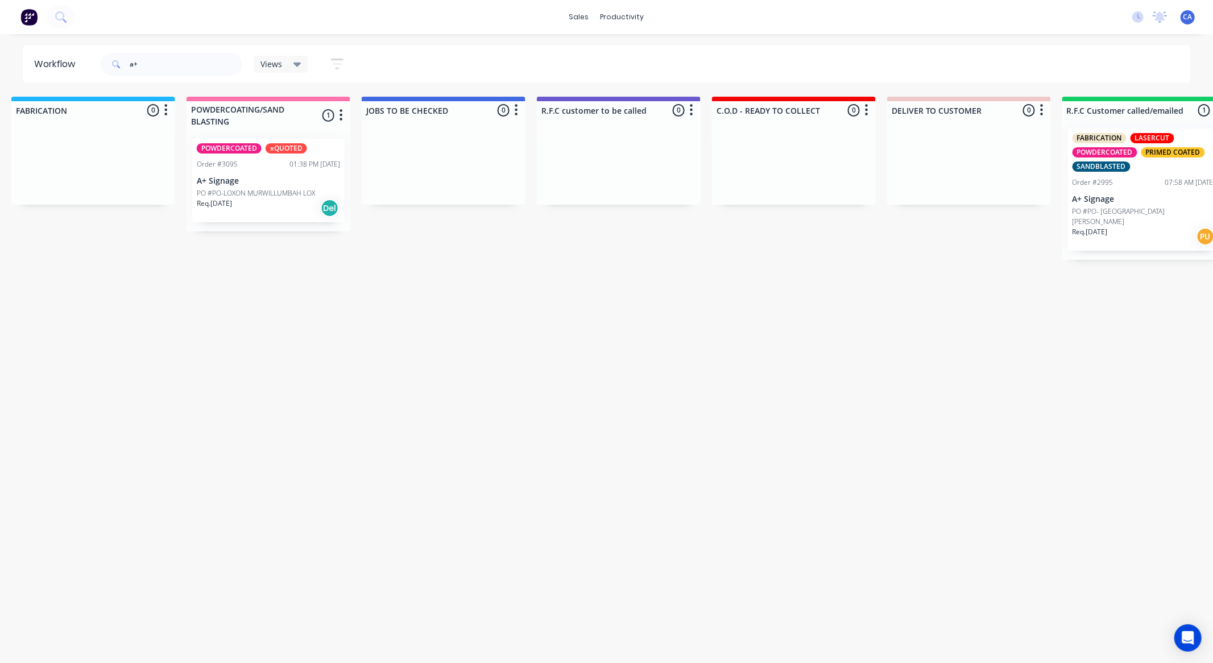
drag, startPoint x: 952, startPoint y: 262, endPoint x: 1045, endPoint y: 274, distance: 93.0
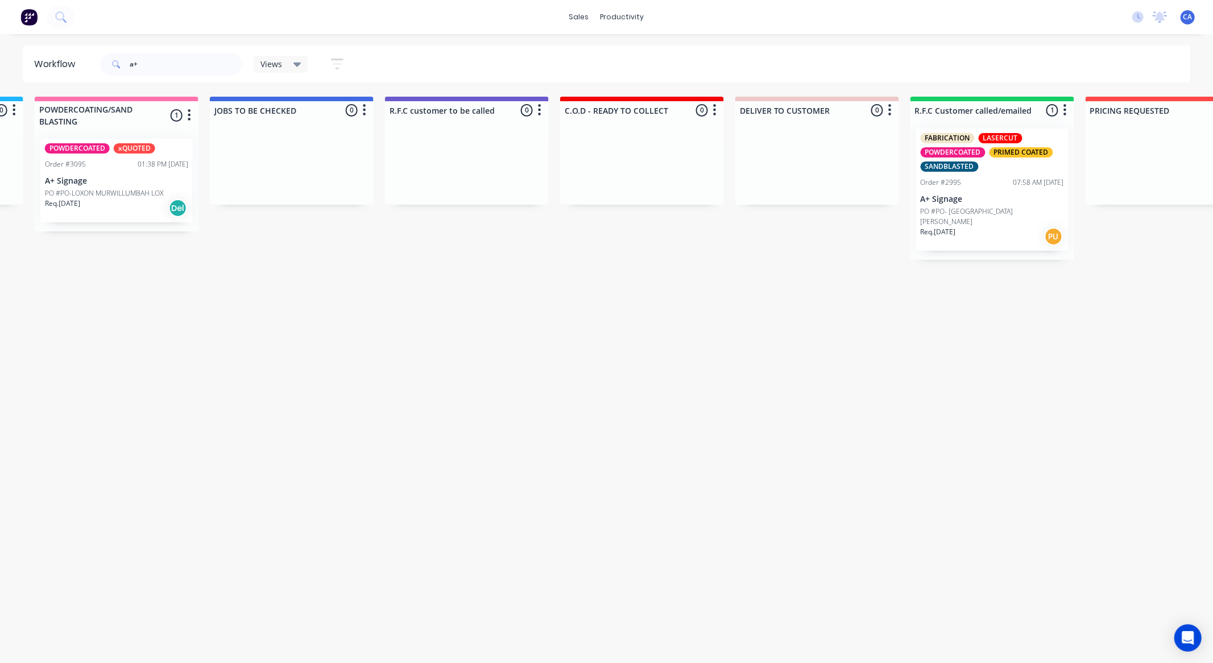
click at [962, 212] on p "PO #PO- [GEOGRAPHIC_DATA][PERSON_NAME]" at bounding box center [992, 217] width 143 height 20
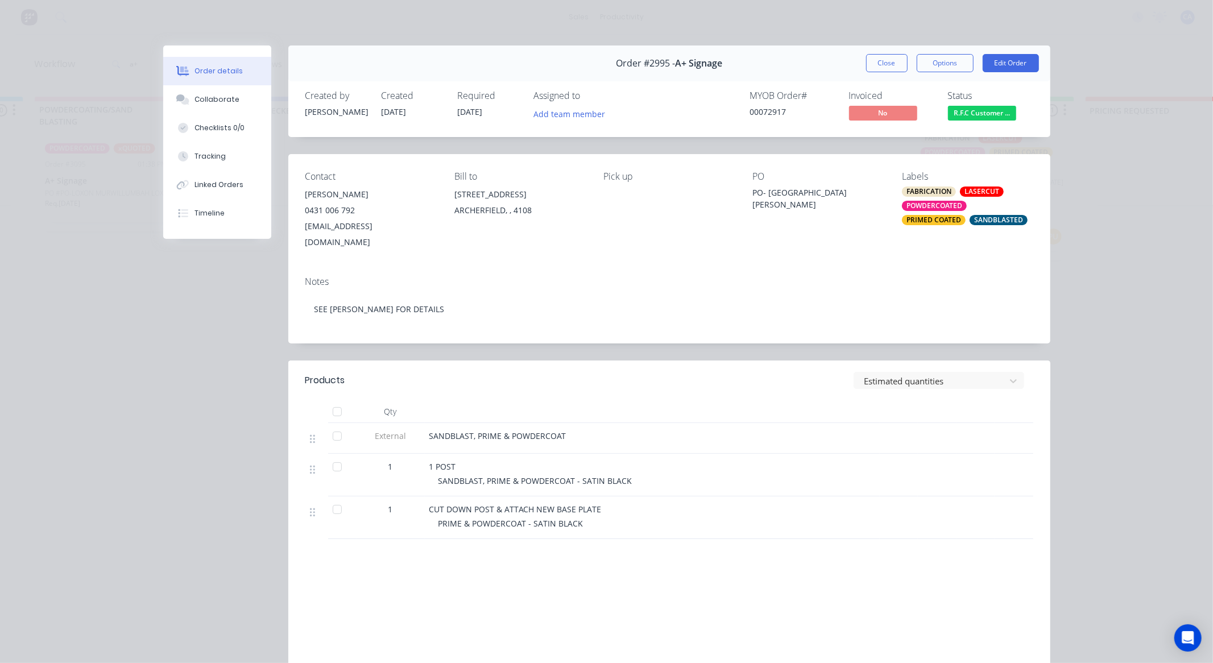
click at [1081, 43] on div "Order details Collaborate Checklists 0/0 Tracking Linked Orders Timeline Order …" at bounding box center [606, 331] width 1213 height 663
click at [866, 68] on button "Close" at bounding box center [887, 63] width 42 height 18
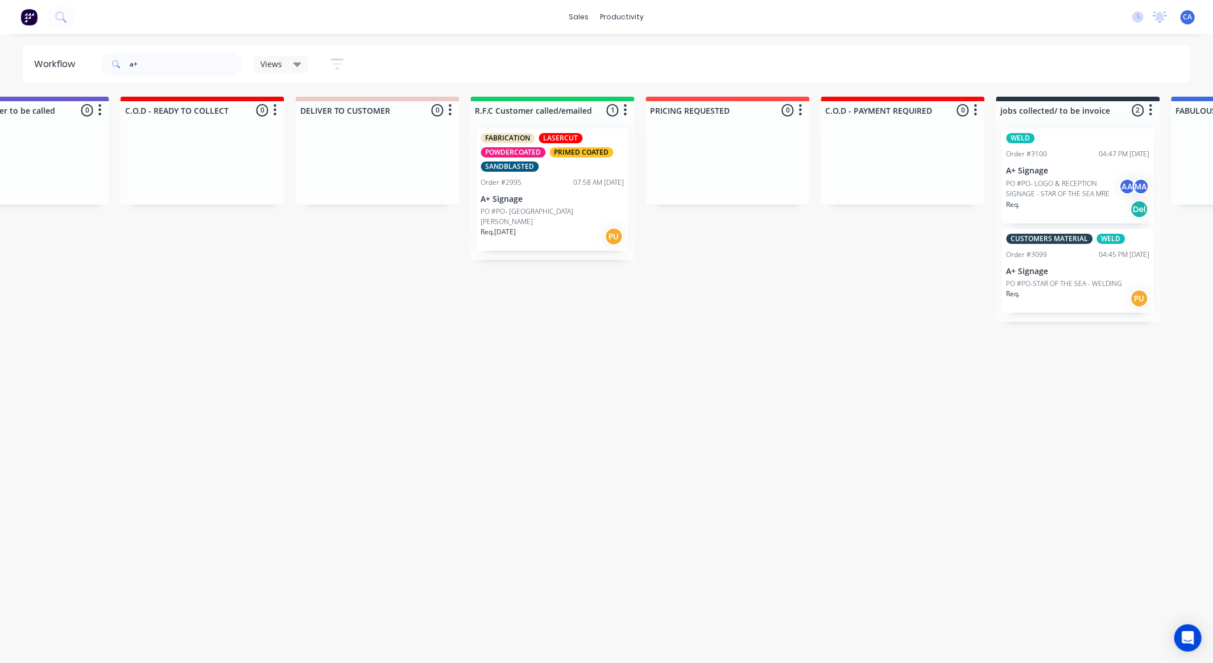
scroll to position [0, 1839]
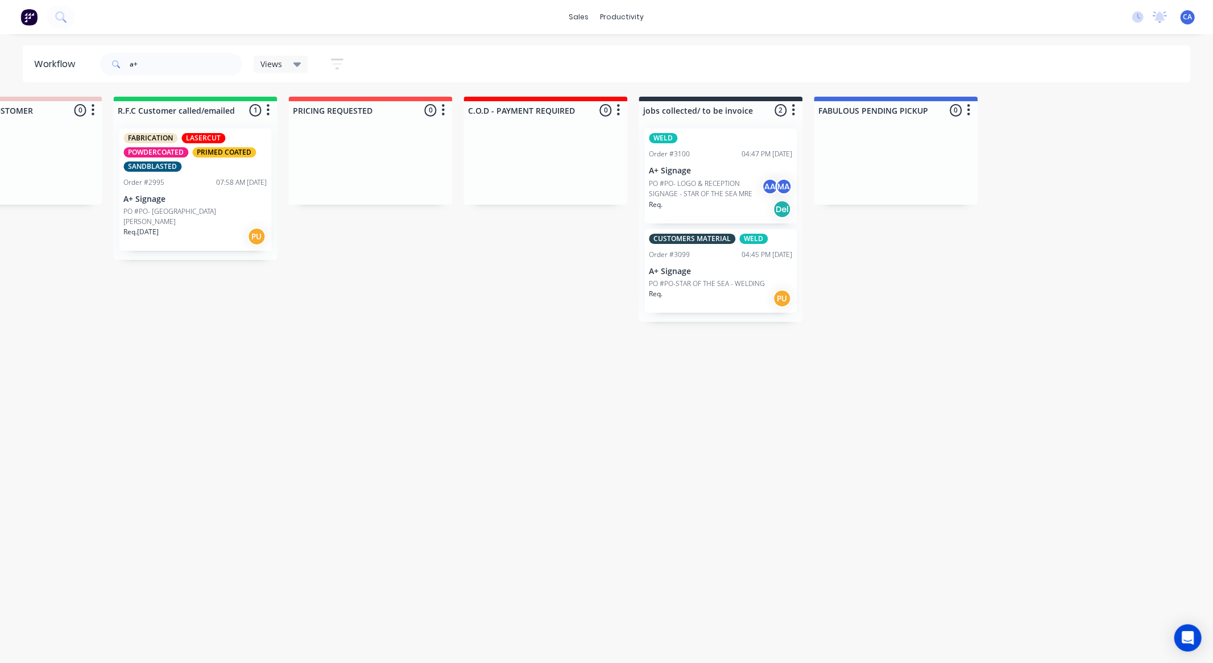
drag, startPoint x: 1130, startPoint y: 286, endPoint x: 1213, endPoint y: 302, distance: 83.9
click at [706, 184] on p "PO #PO- LOGO & RECEPTION SIGNAGE - STAR OF THE SEA MRE" at bounding box center [705, 189] width 113 height 20
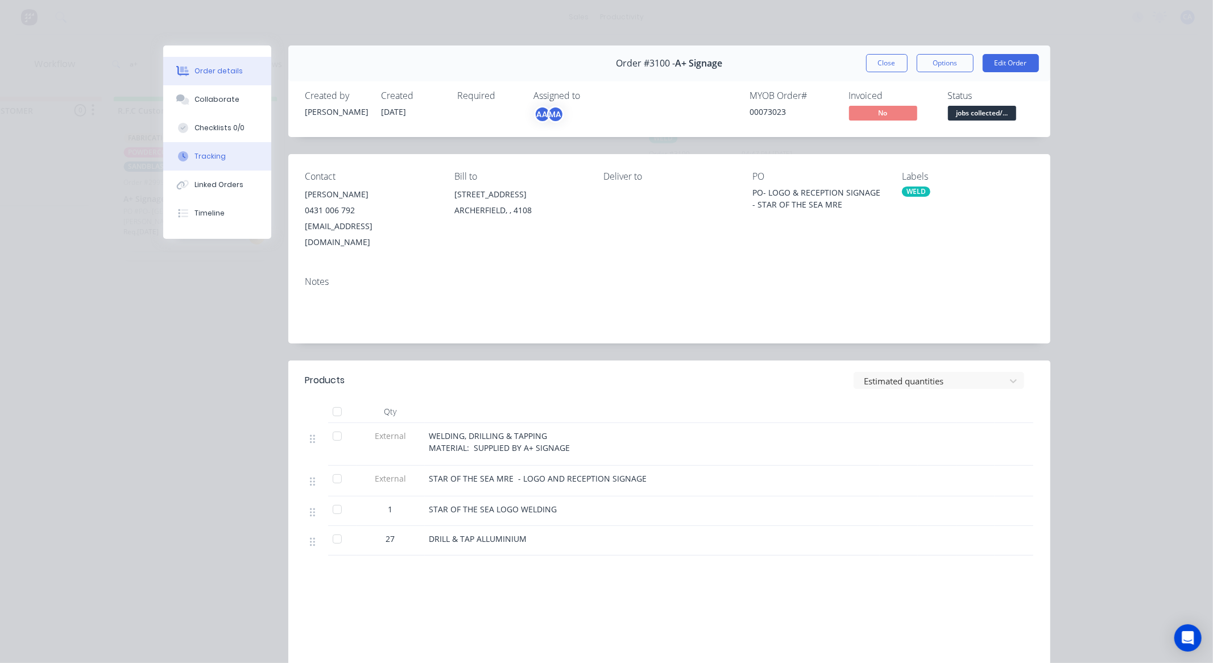
click at [230, 165] on button "Tracking" at bounding box center [217, 156] width 108 height 28
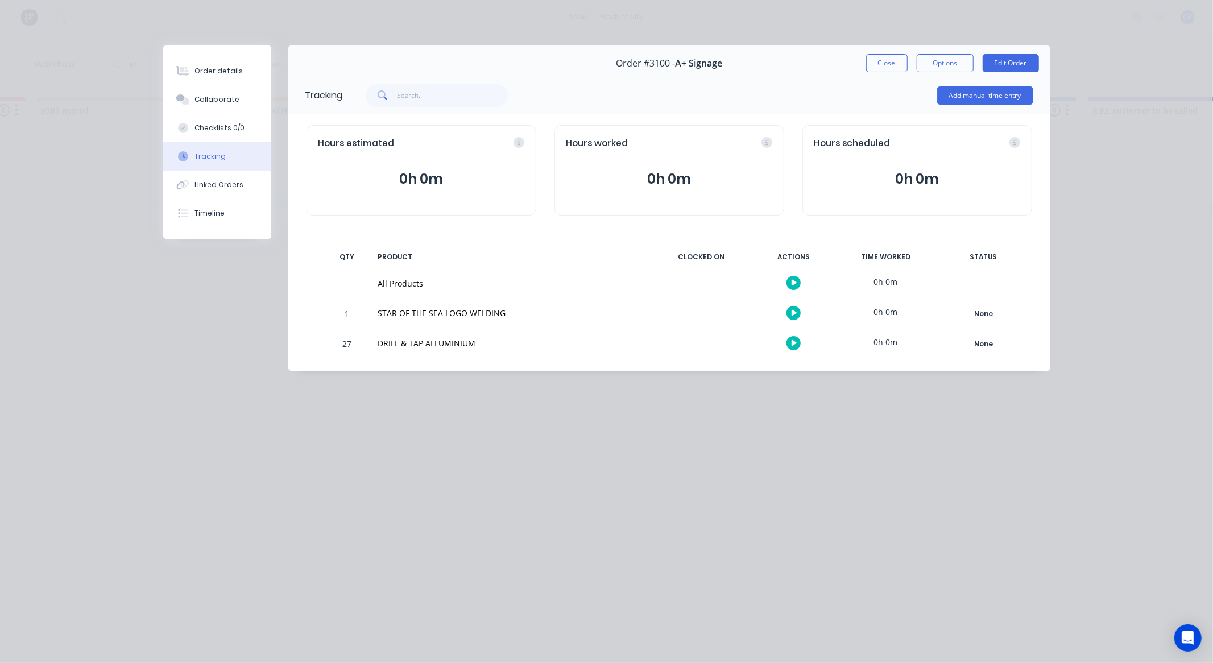
scroll to position [0, 0]
drag, startPoint x: 754, startPoint y: 428, endPoint x: 243, endPoint y: 456, distance: 512.2
drag, startPoint x: 243, startPoint y: 456, endPoint x: 723, endPoint y: 505, distance: 482.0
drag, startPoint x: 984, startPoint y: 572, endPoint x: 435, endPoint y: 509, distance: 553.2
click at [1005, 96] on button "Add manual time entry" at bounding box center [986, 95] width 96 height 18
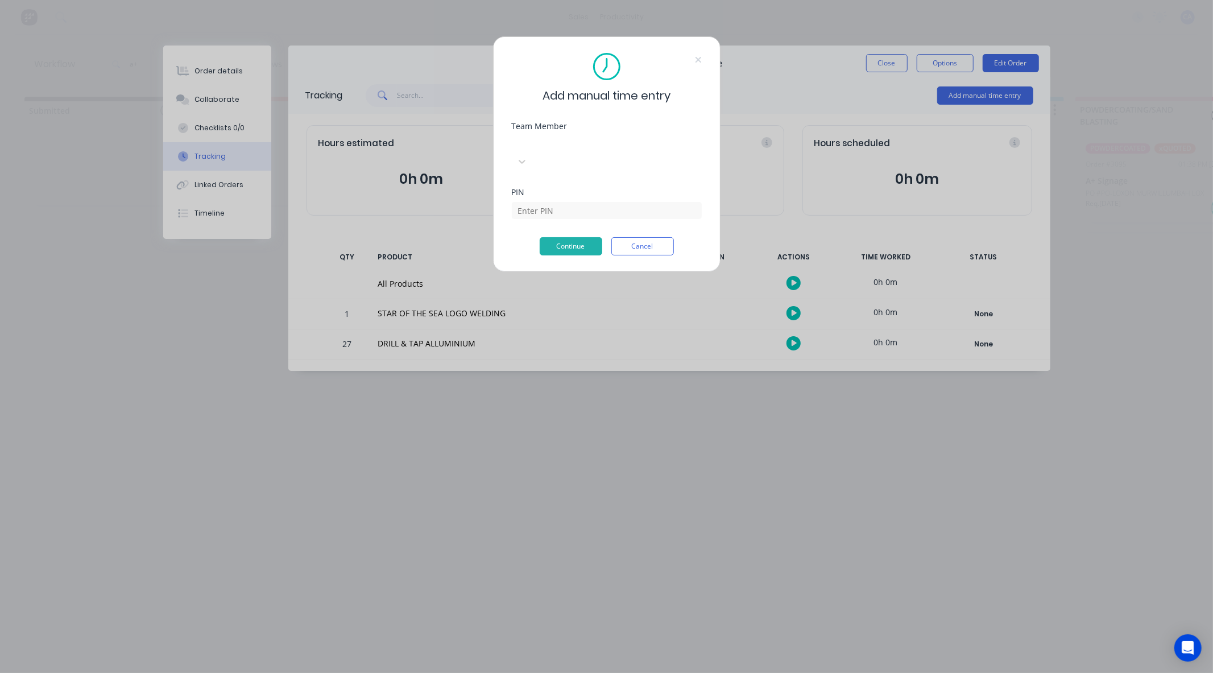
click at [613, 141] on div at bounding box center [597, 143] width 164 height 14
click at [594, 605] on div "[PERSON_NAME]" at bounding box center [606, 611] width 1213 height 12
click at [575, 202] on input at bounding box center [607, 210] width 190 height 17
type input "0403"
click at [576, 237] on button "Continue" at bounding box center [571, 246] width 63 height 18
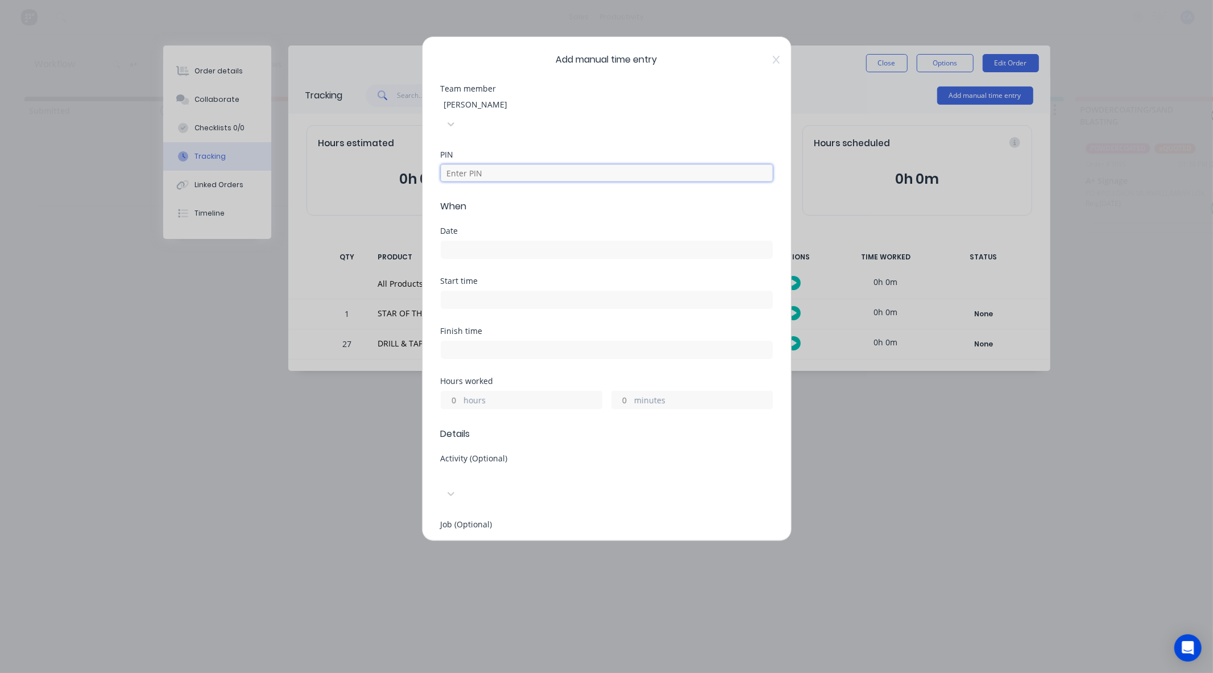
click at [531, 164] on input at bounding box center [607, 172] width 332 height 17
type input "0403"
click at [469, 241] on input at bounding box center [606, 249] width 331 height 17
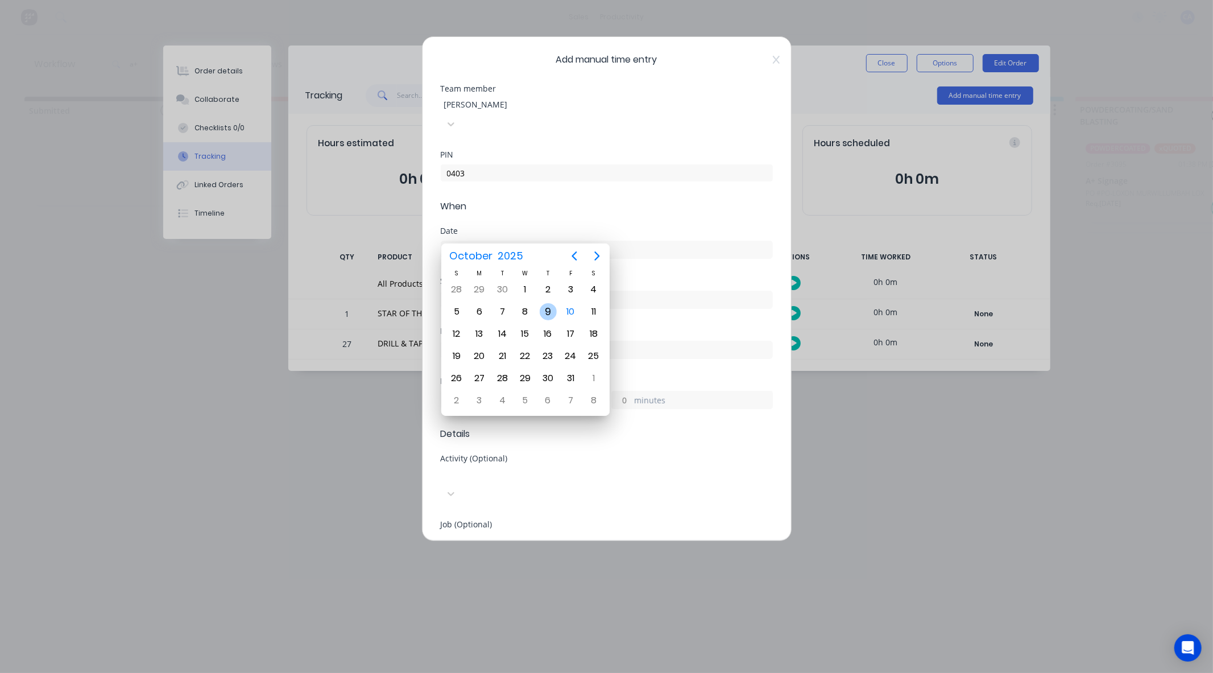
click at [544, 312] on div "9" at bounding box center [548, 311] width 17 height 17
type input "[DATE]"
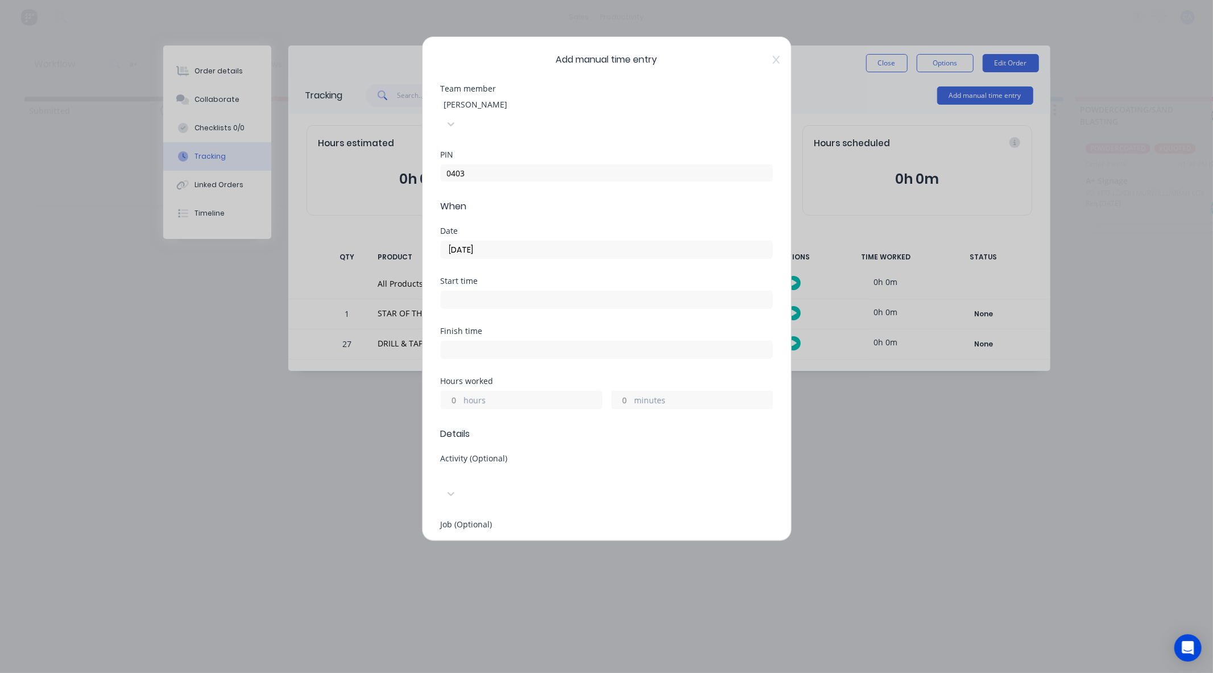
click at [506, 291] on input at bounding box center [606, 299] width 331 height 17
type input "09:28 AM"
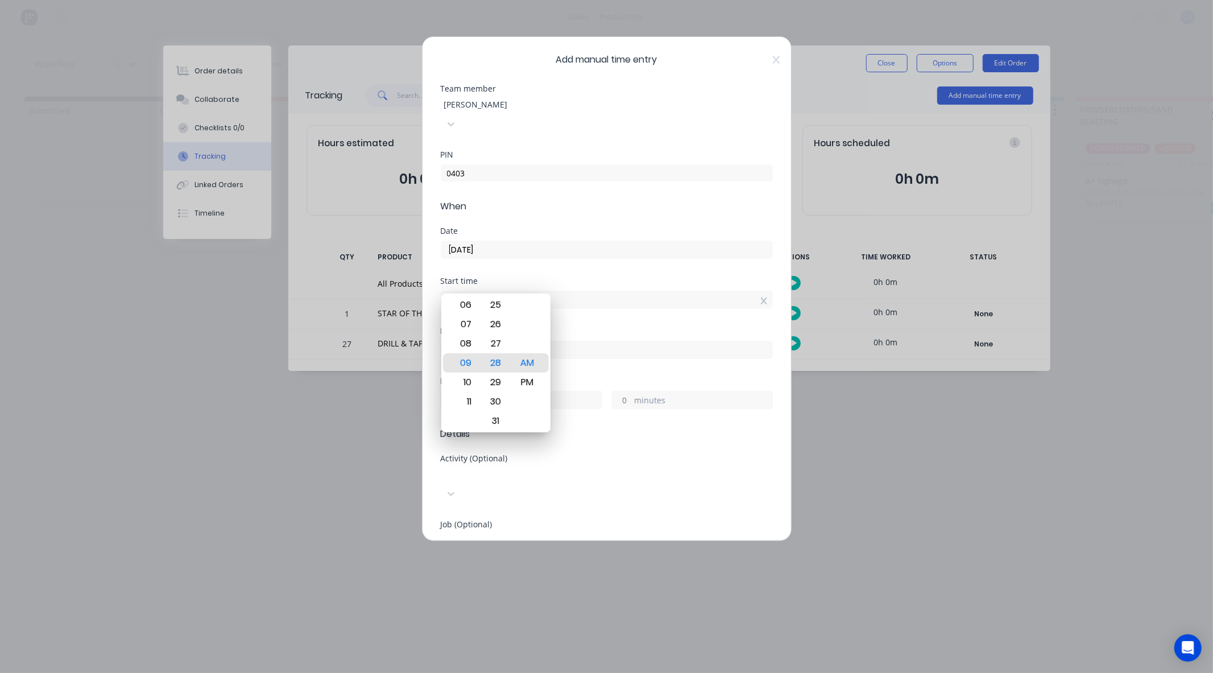
click at [592, 341] on input at bounding box center [606, 349] width 331 height 17
type input "09:28 AM"
type input "0"
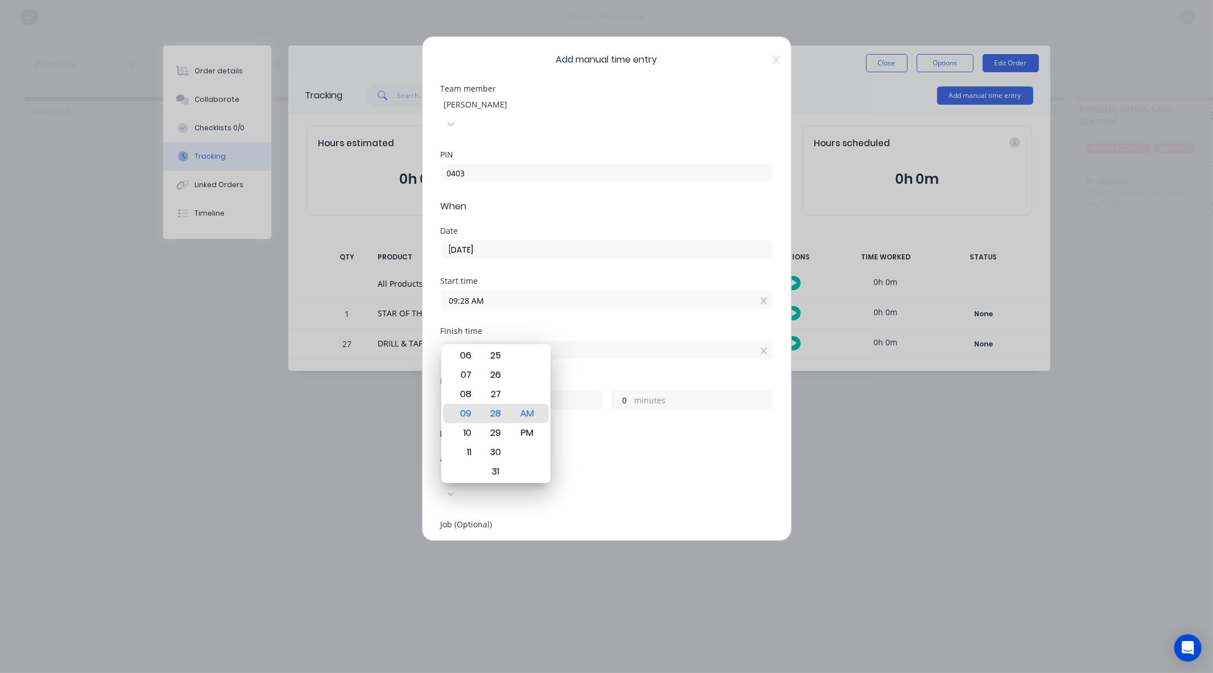
click at [761, 297] on icon at bounding box center [764, 301] width 6 height 8
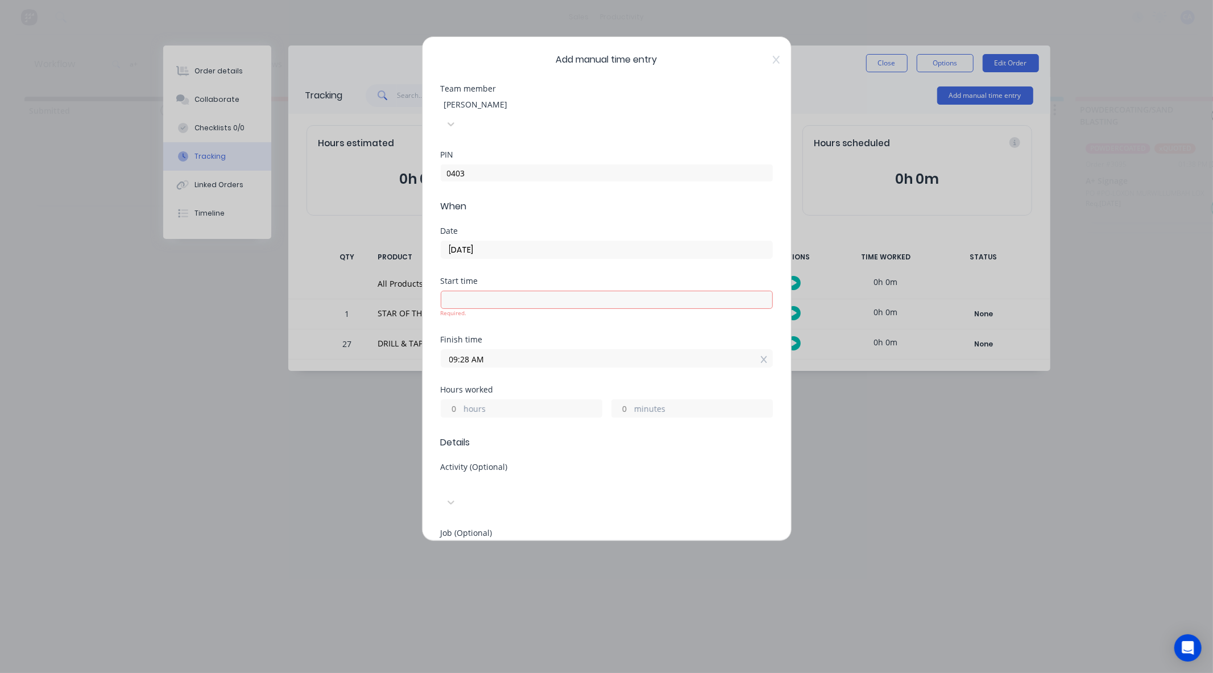
click at [757, 291] on input at bounding box center [606, 299] width 331 height 17
type input "09:28 AM"
type input "0"
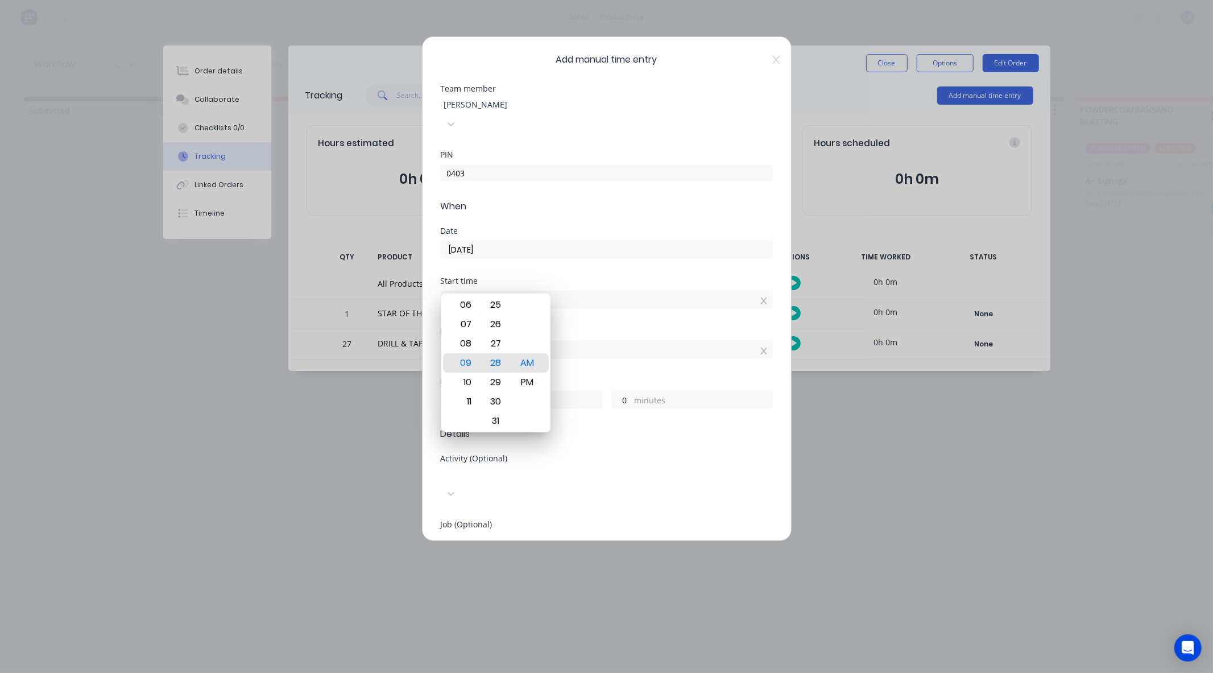
click at [651, 341] on input "09:28 AM" at bounding box center [606, 349] width 331 height 17
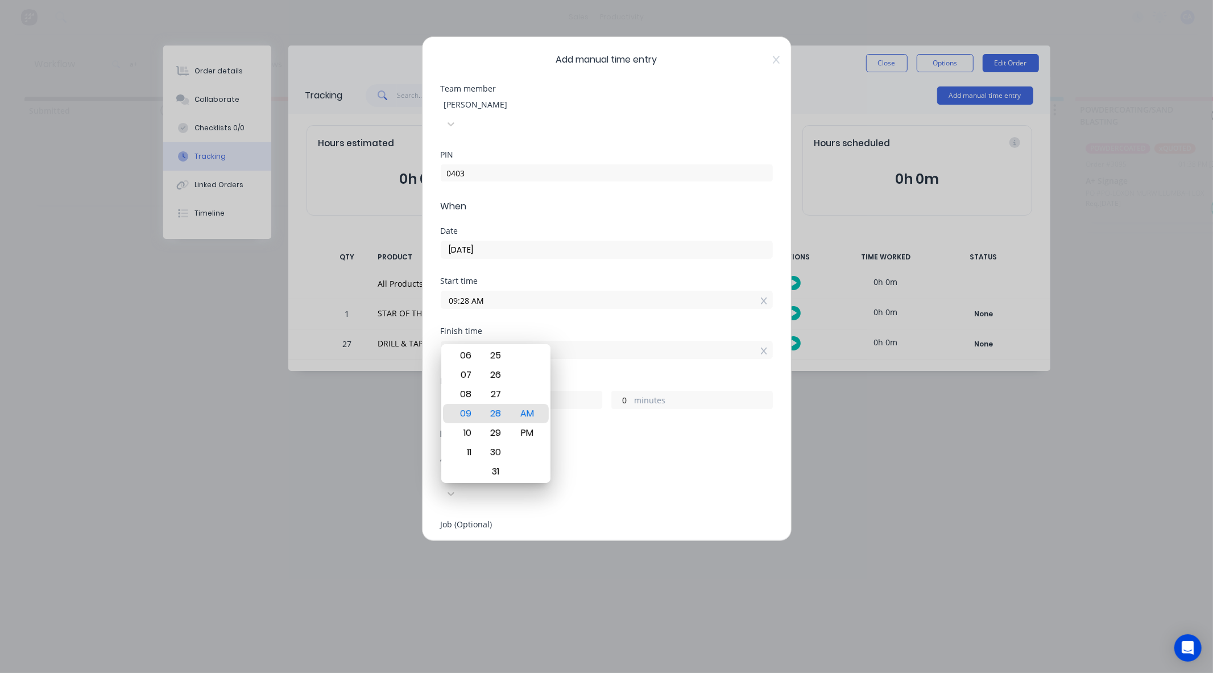
click at [761, 291] on input "09:28 AM" at bounding box center [606, 299] width 331 height 17
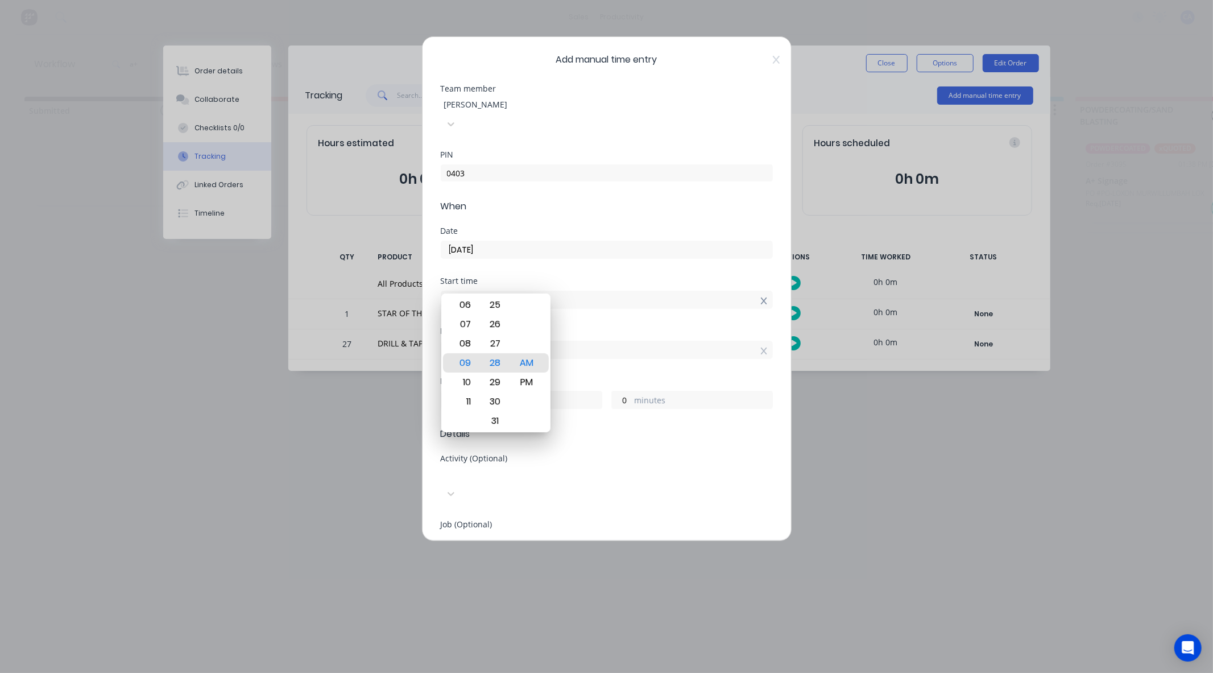
click at [761, 297] on icon at bounding box center [764, 301] width 6 height 8
type input "09:28 AM"
type input "0"
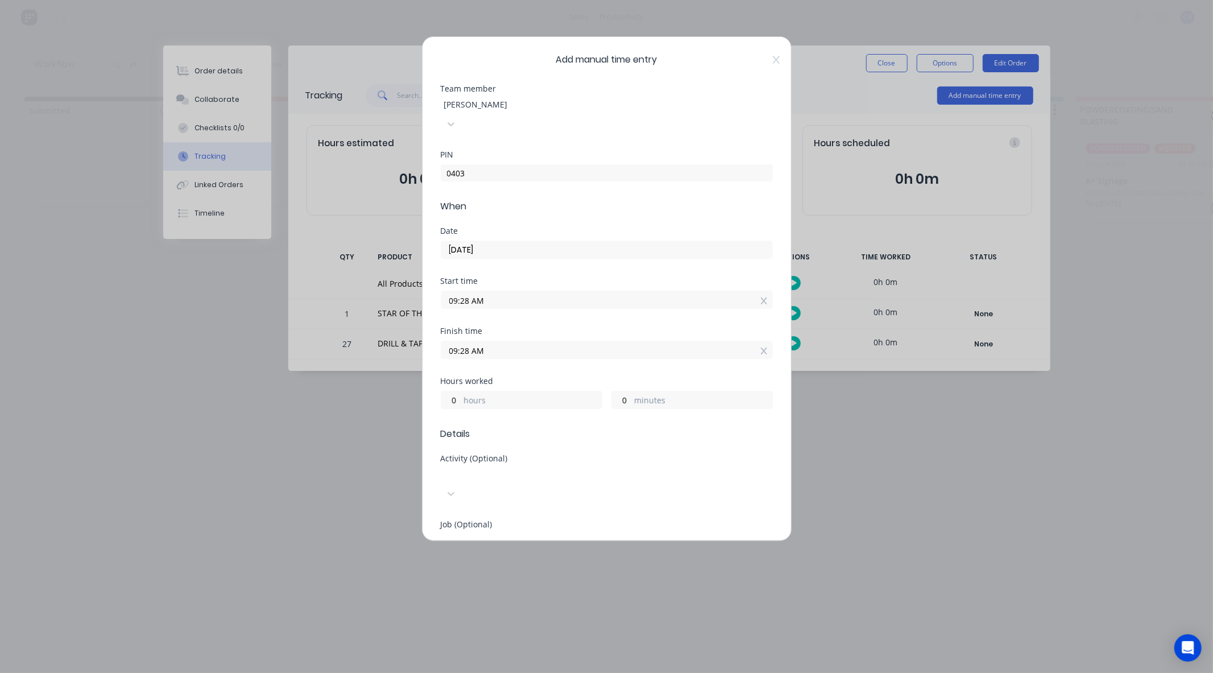
click at [761, 297] on icon at bounding box center [764, 301] width 6 height 8
click at [752, 291] on input at bounding box center [606, 299] width 331 height 17
type input "09:28 AM"
type input "0"
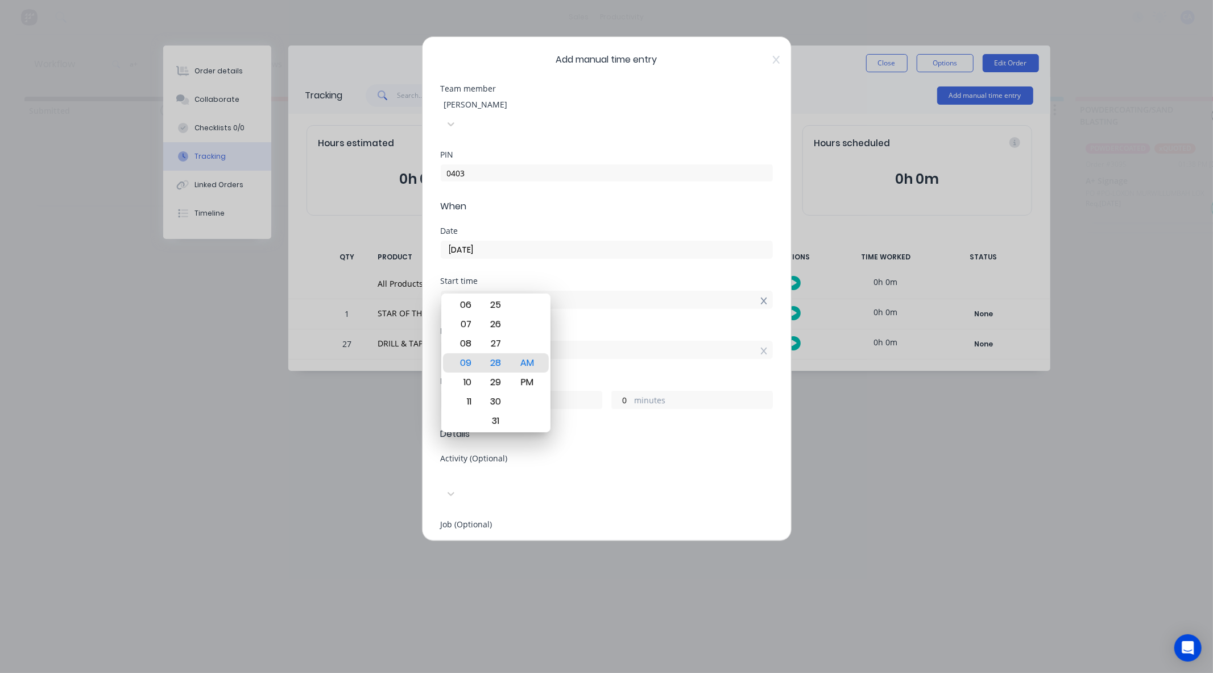
click at [761, 298] on icon at bounding box center [764, 301] width 6 height 7
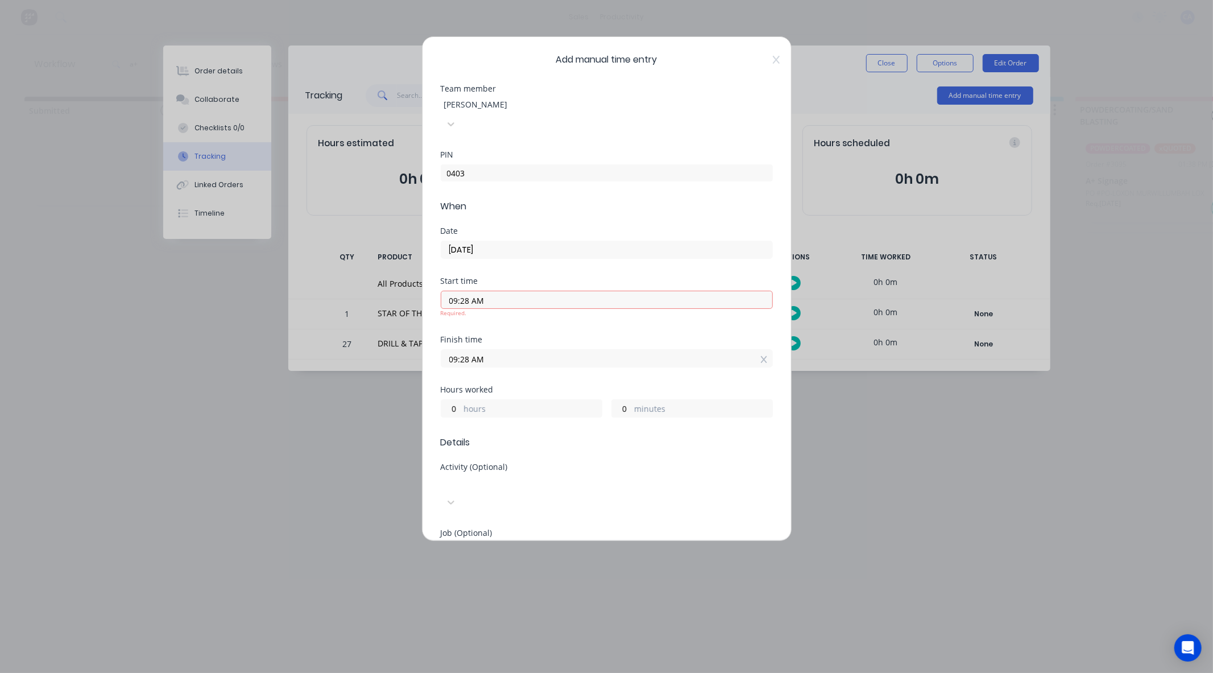
type input "09:28 AM"
type input "0"
click at [761, 298] on icon at bounding box center [764, 301] width 6 height 7
click at [761, 356] on icon at bounding box center [764, 360] width 6 height 8
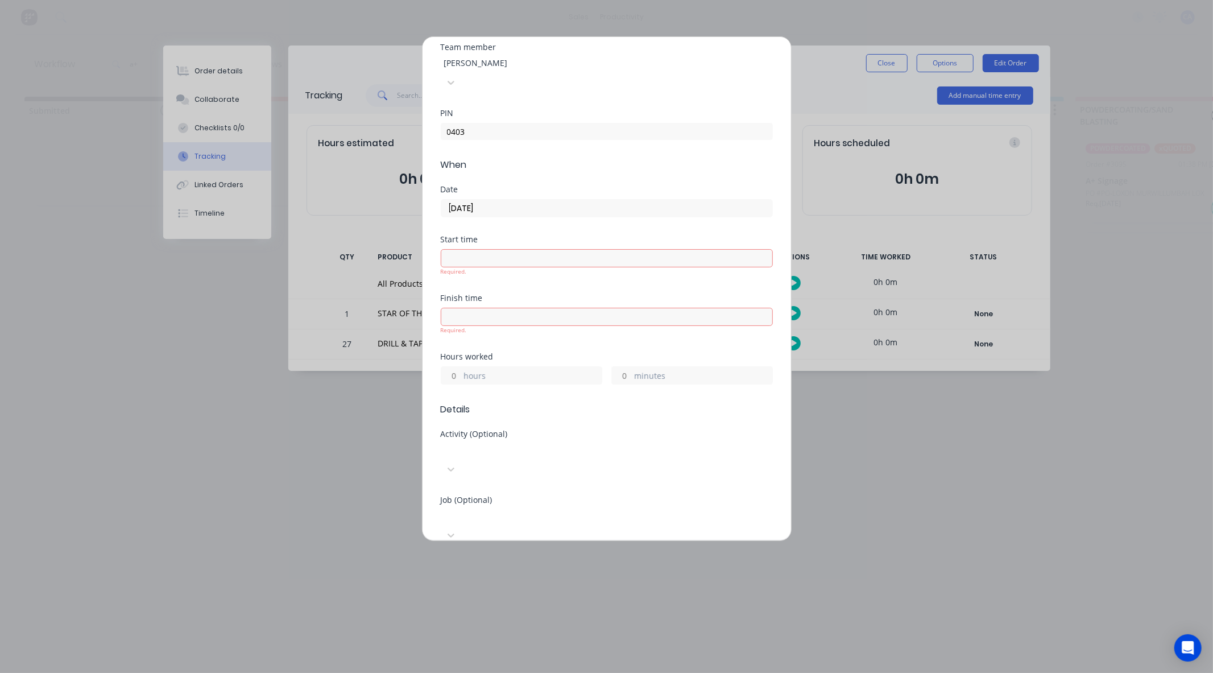
scroll to position [63, 0]
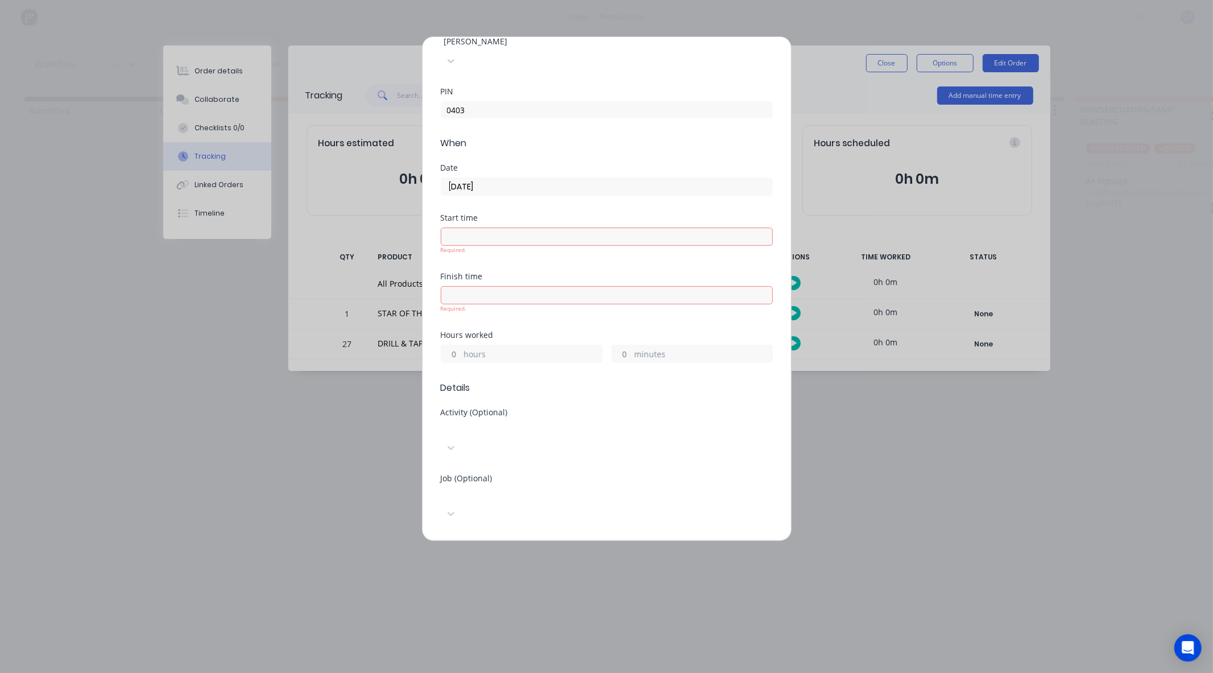
click at [512, 348] on label "hours" at bounding box center [533, 355] width 138 height 14
click at [461, 345] on input "hours" at bounding box center [451, 353] width 20 height 17
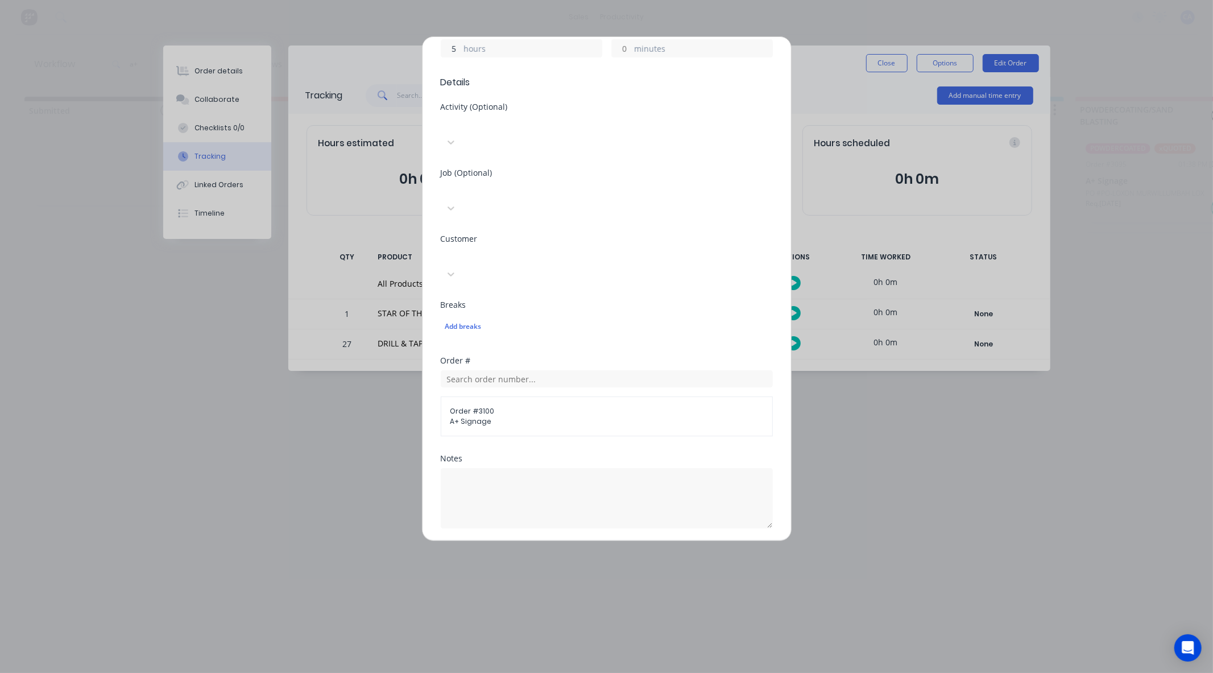
scroll to position [428, 0]
type input "5"
click at [579, 575] on button "Add manual time entry" at bounding box center [579, 584] width 96 height 18
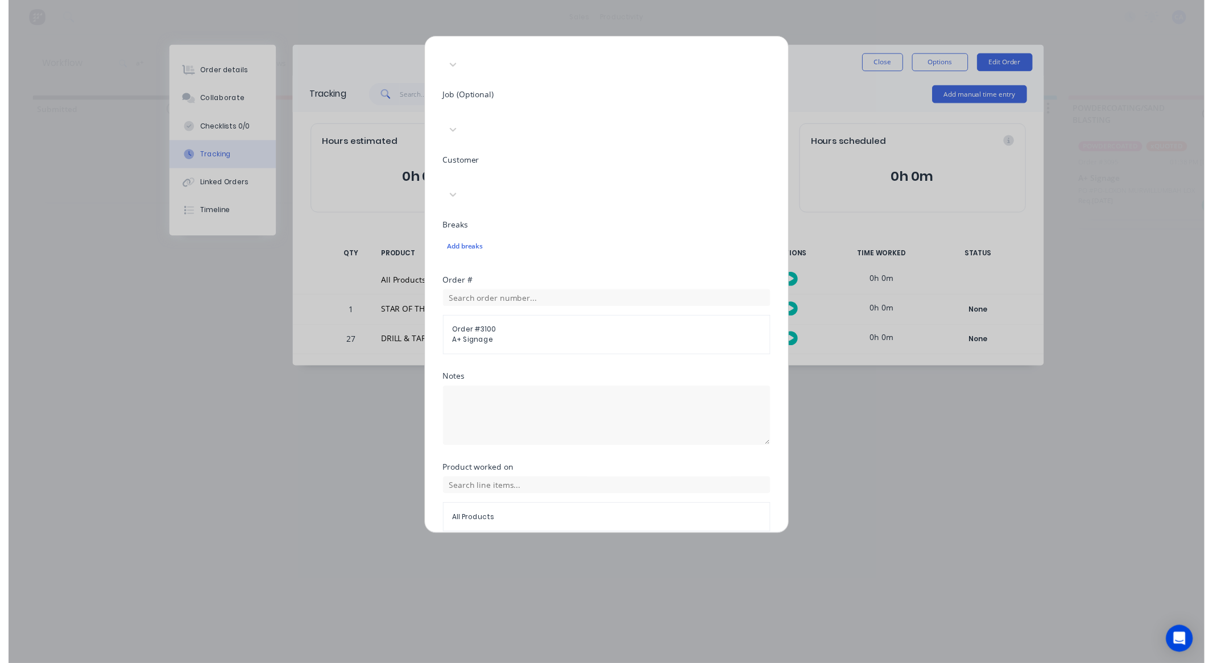
scroll to position [411, 0]
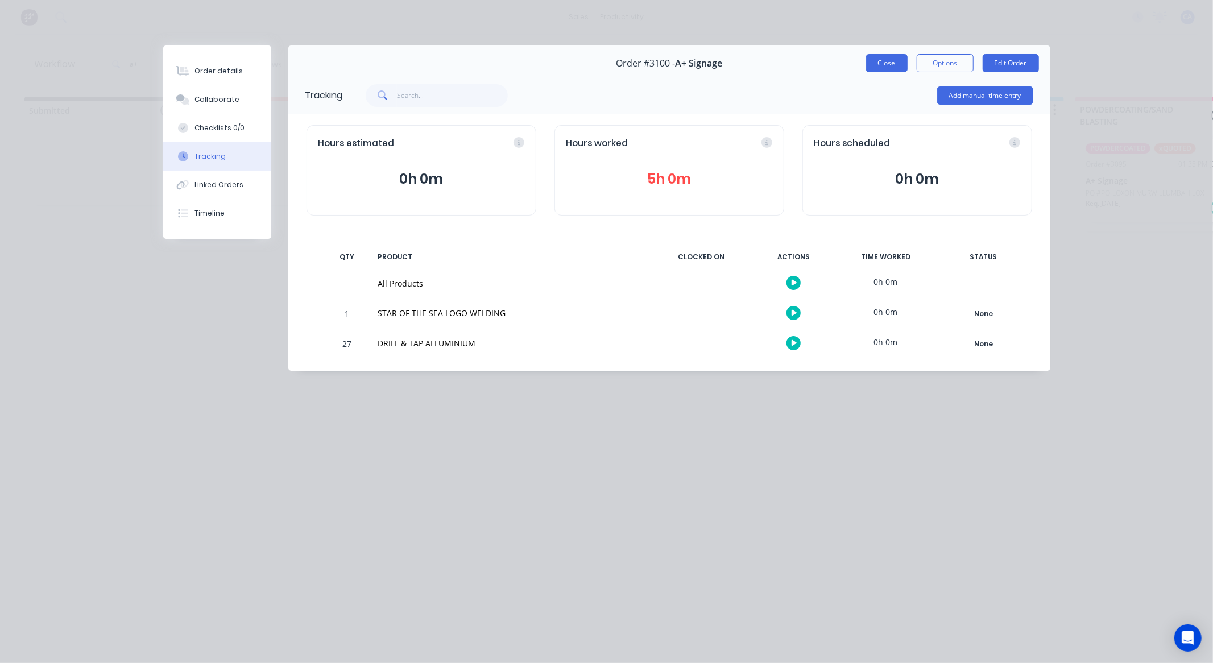
click at [885, 64] on button "Close" at bounding box center [887, 63] width 42 height 18
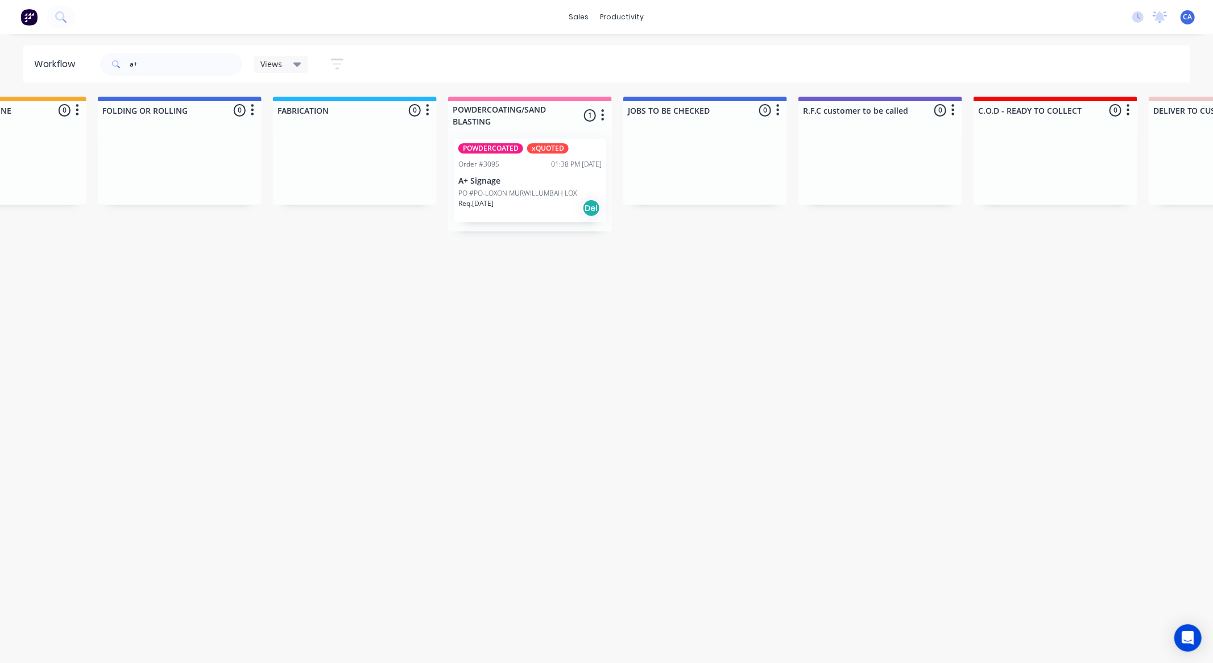
drag, startPoint x: 1088, startPoint y: 412, endPoint x: 1175, endPoint y: 431, distance: 89.0
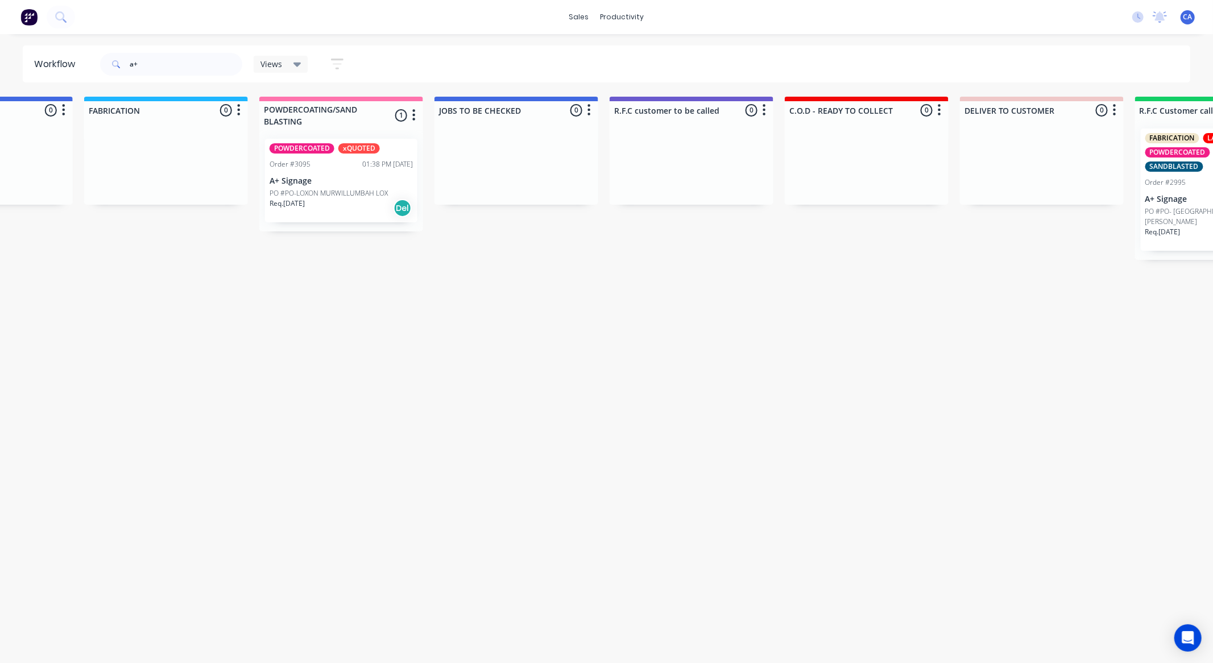
scroll to position [0, 1839]
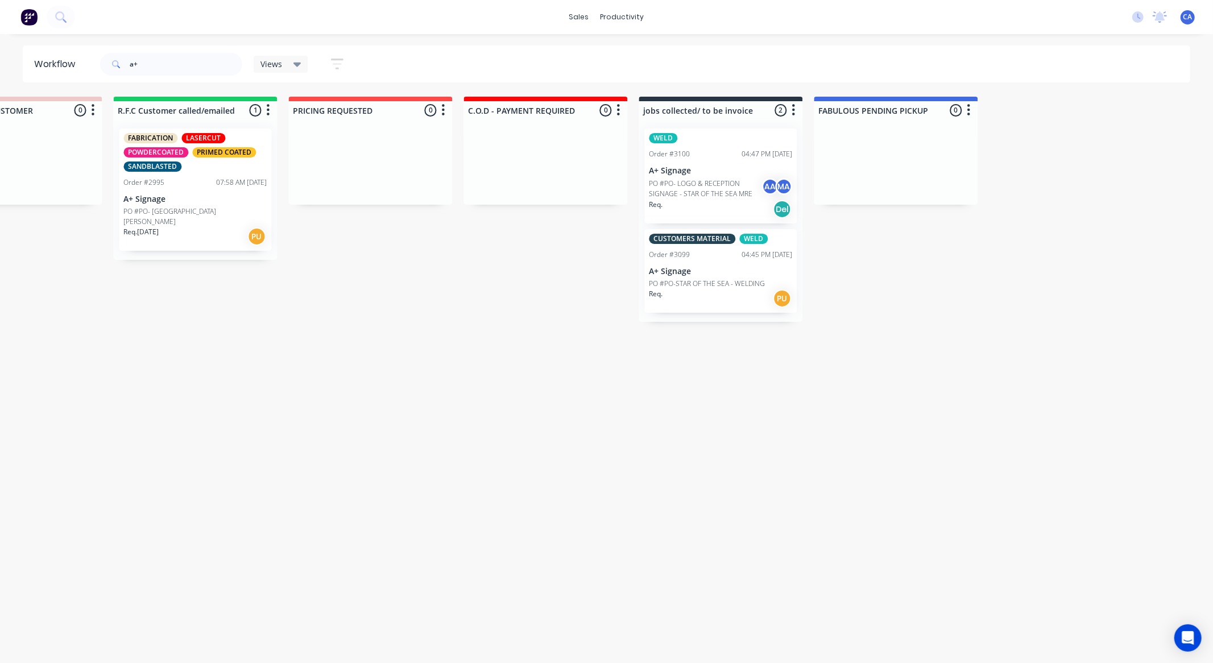
drag, startPoint x: 877, startPoint y: 526, endPoint x: 1137, endPoint y: 490, distance: 262.0
drag, startPoint x: 110, startPoint y: 61, endPoint x: 47, endPoint y: 61, distance: 63.2
click at [77, 64] on header "Workflow a+ Views Save new view None (Default) edit Show/Hide statuses Show lin…" at bounding box center [607, 64] width 1169 height 37
drag, startPoint x: 99, startPoint y: 59, endPoint x: 75, endPoint y: 58, distance: 23.9
click at [77, 58] on header "Workflow a+ Views Save new view None (Default) edit Show/Hide statuses Show lin…" at bounding box center [607, 64] width 1169 height 37
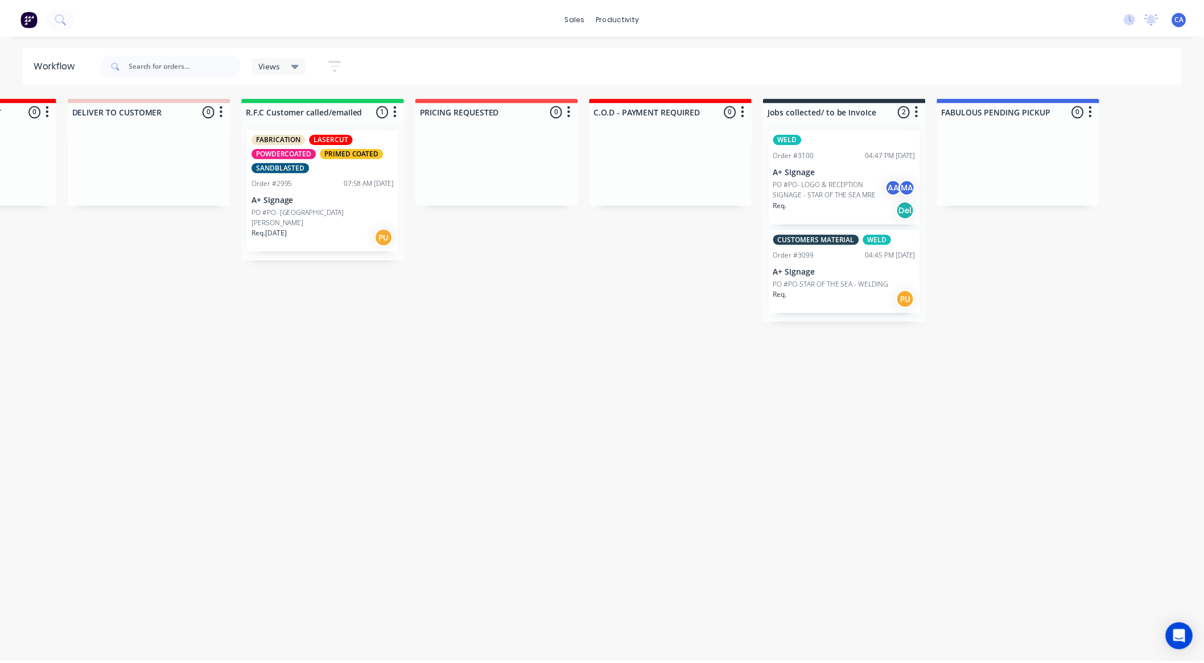
scroll to position [0, 0]
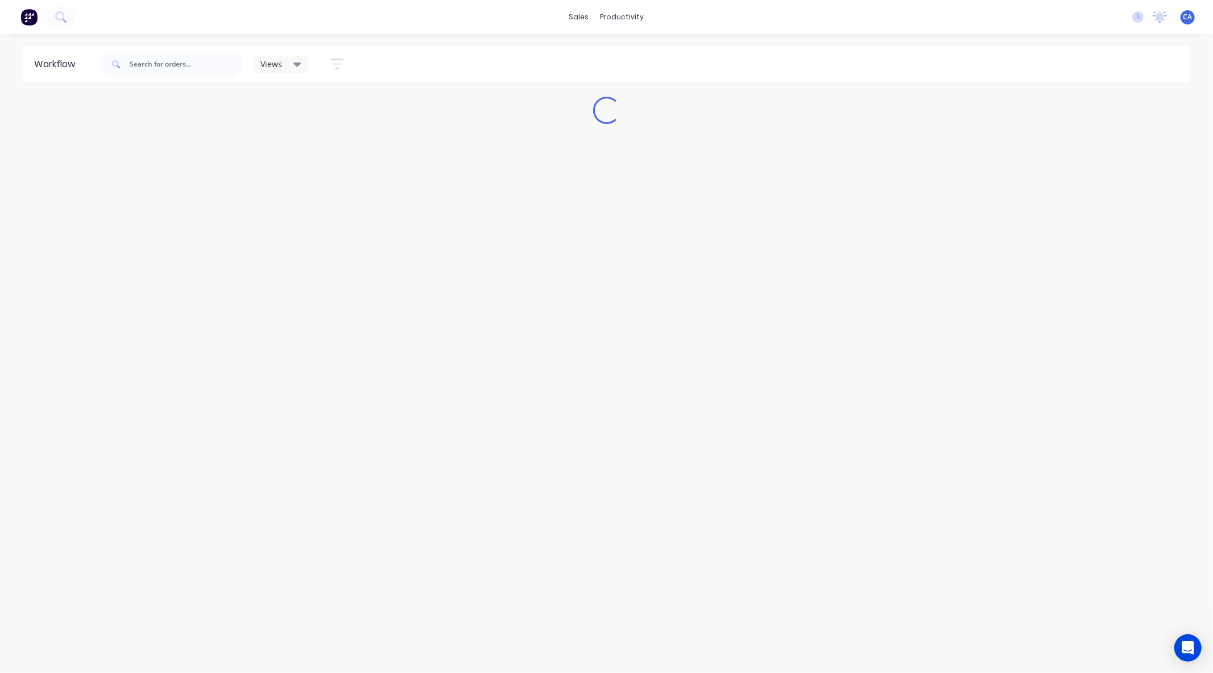
drag, startPoint x: 289, startPoint y: 578, endPoint x: 0, endPoint y: 467, distance: 309.6
